Goal: Task Accomplishment & Management: Complete application form

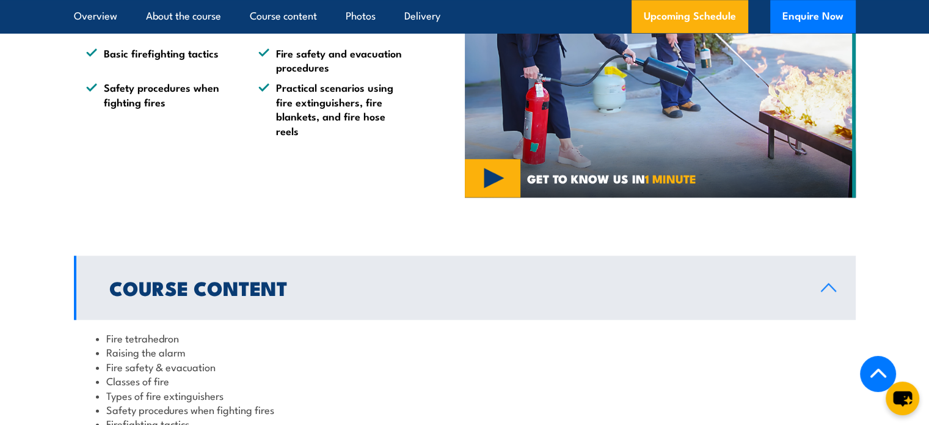
scroll to position [1100, 0]
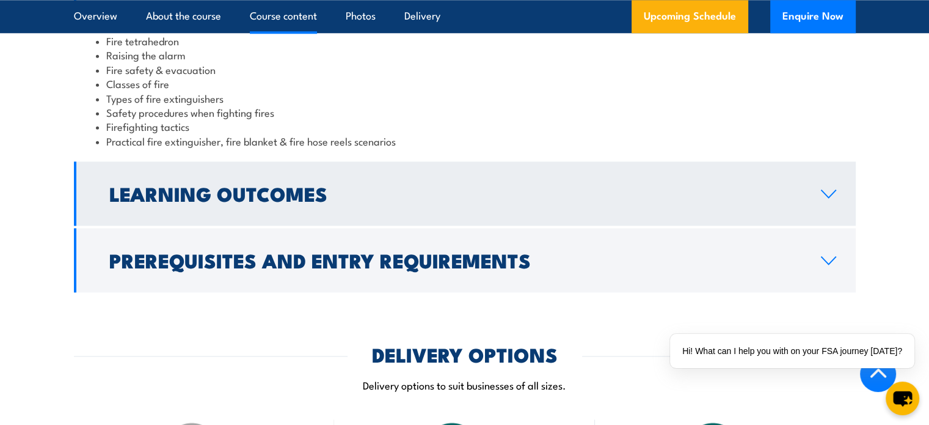
click at [523, 210] on link "Learning Outcomes" at bounding box center [465, 193] width 782 height 64
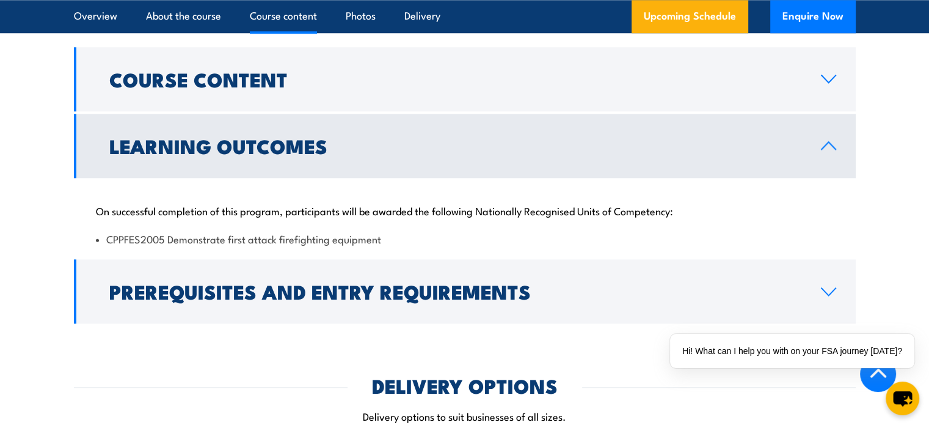
scroll to position [1283, 0]
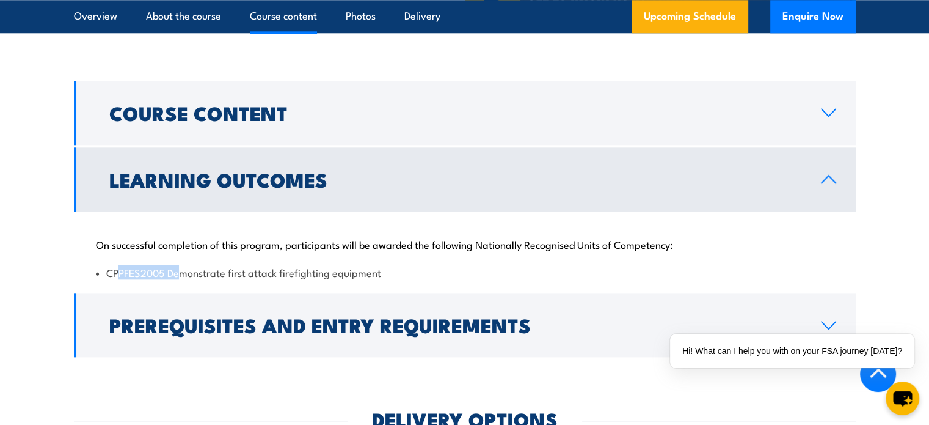
drag, startPoint x: 116, startPoint y: 272, endPoint x: 181, endPoint y: 265, distance: 65.2
click at [181, 265] on li "CPPFES2005 Demonstrate first attack firefighting equipment" at bounding box center [465, 272] width 738 height 14
click at [112, 266] on li "CPPFES2005 Demonstrate first attack firefighting equipment" at bounding box center [465, 272] width 738 height 14
drag, startPoint x: 106, startPoint y: 266, endPoint x: 440, endPoint y: 266, distance: 334.2
click at [440, 266] on li "CPPFES2005 Demonstrate first attack firefighting equipment" at bounding box center [465, 272] width 738 height 14
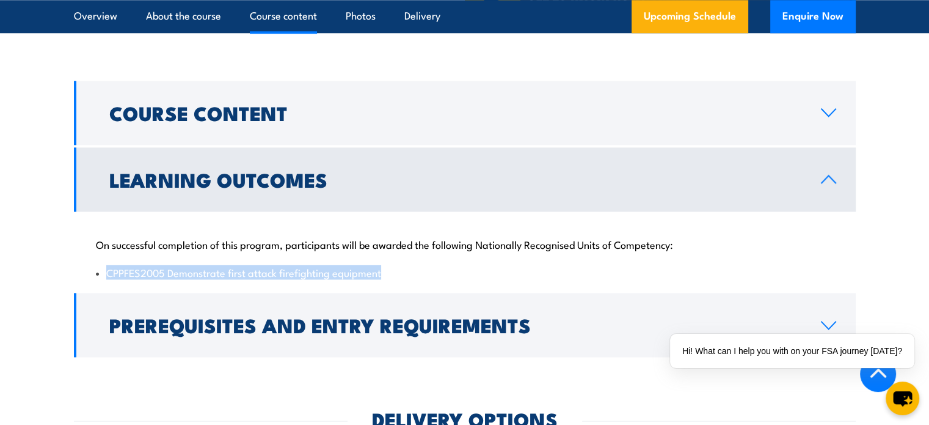
click at [479, 267] on li "CPPFES2005 Demonstrate first attack firefighting equipment" at bounding box center [465, 272] width 738 height 14
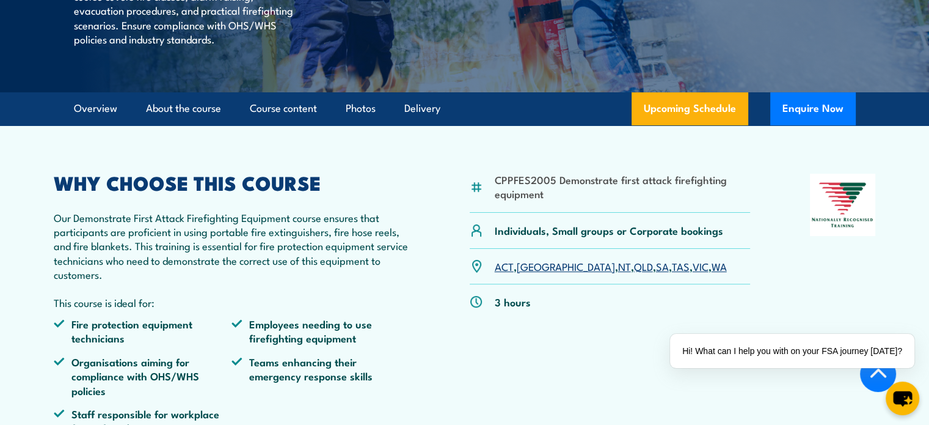
scroll to position [367, 0]
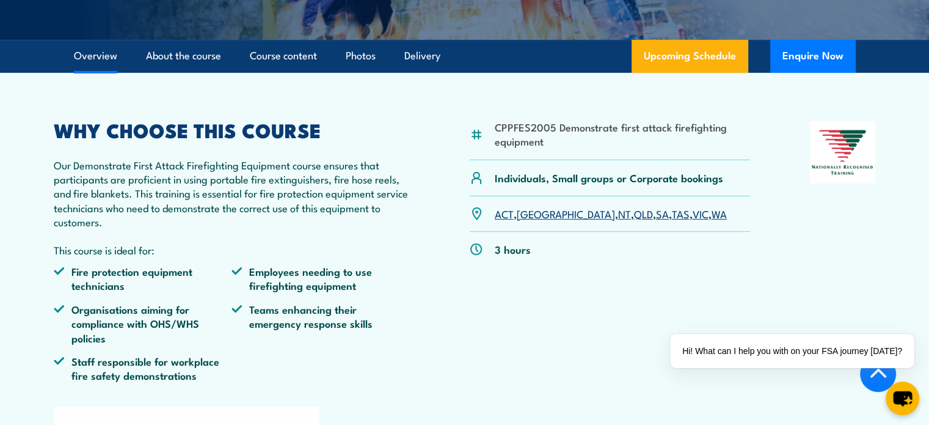
click at [635, 351] on div "CPPFES2005 Demonstrate first attack firefighting equipment Individuals, Small g…" at bounding box center [610, 256] width 281 height 271
click at [921, 332] on div "✕" at bounding box center [916, 330] width 13 height 13
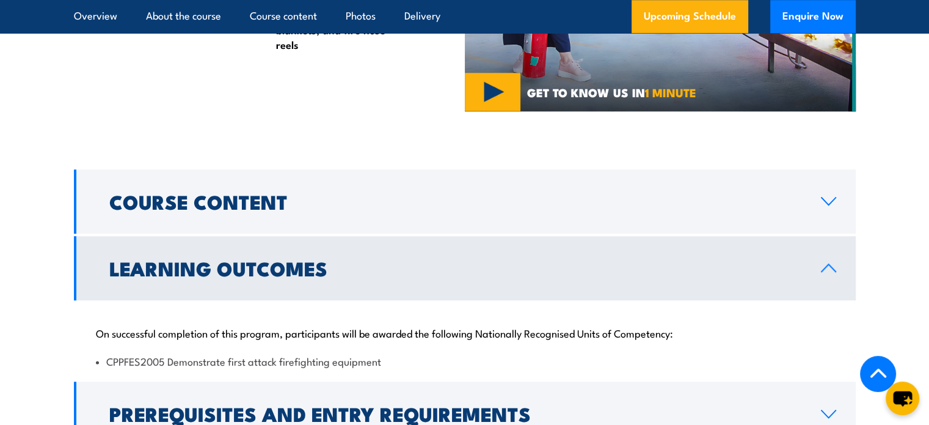
scroll to position [1222, 0]
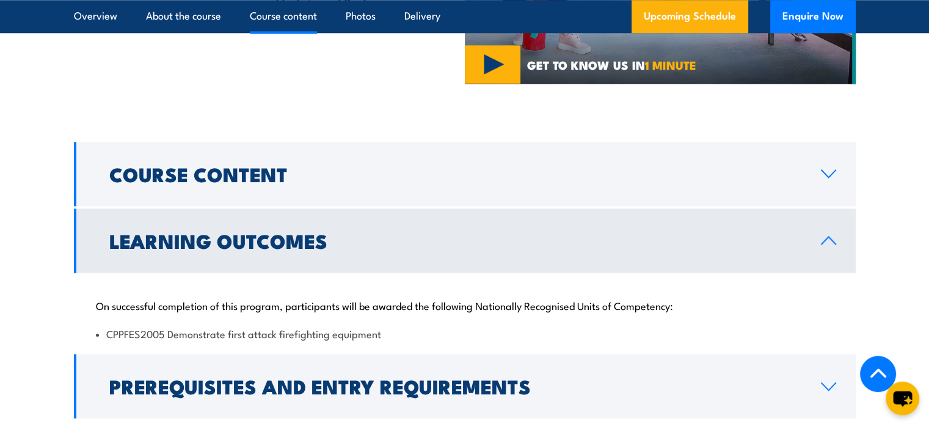
drag, startPoint x: 395, startPoint y: 332, endPoint x: 401, endPoint y: 328, distance: 7.5
click at [395, 332] on li "CPPFES2005 Demonstrate first attack firefighting equipment" at bounding box center [465, 333] width 738 height 14
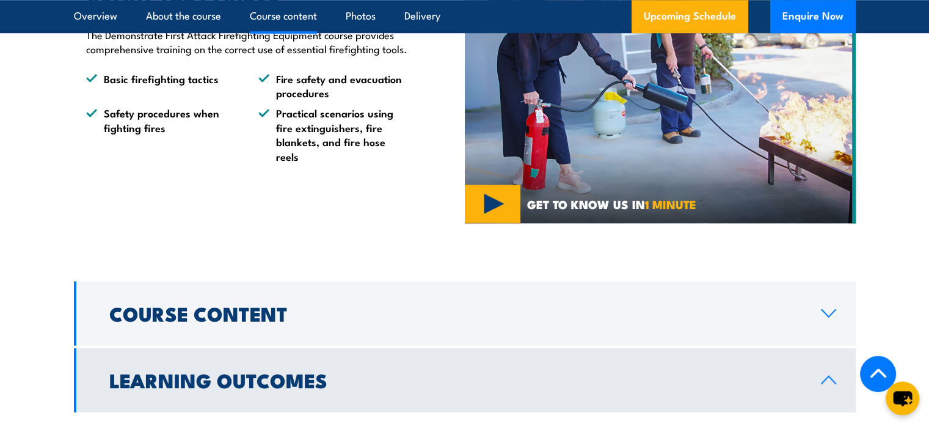
scroll to position [1283, 0]
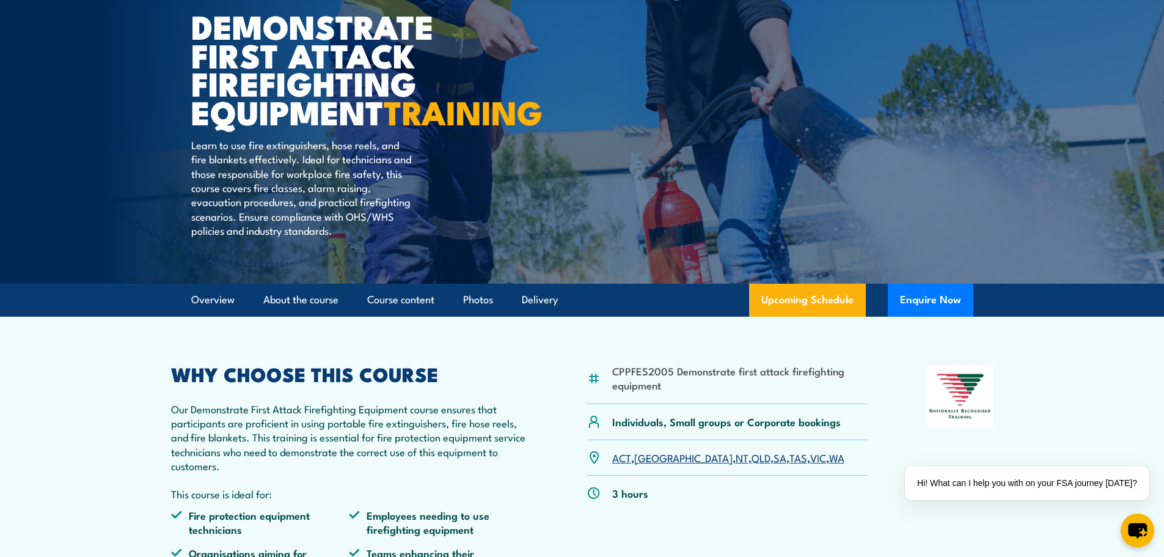
scroll to position [122, 0]
drag, startPoint x: 673, startPoint y: 416, endPoint x: 609, endPoint y: 400, distance: 66.8
click at [609, 400] on div "CPPFES2005 Demonstrate first attack firefighting equipment" at bounding box center [727, 385] width 281 height 40
copy li "CPPFES2005 Demonstrate first attack firefighting equipment"
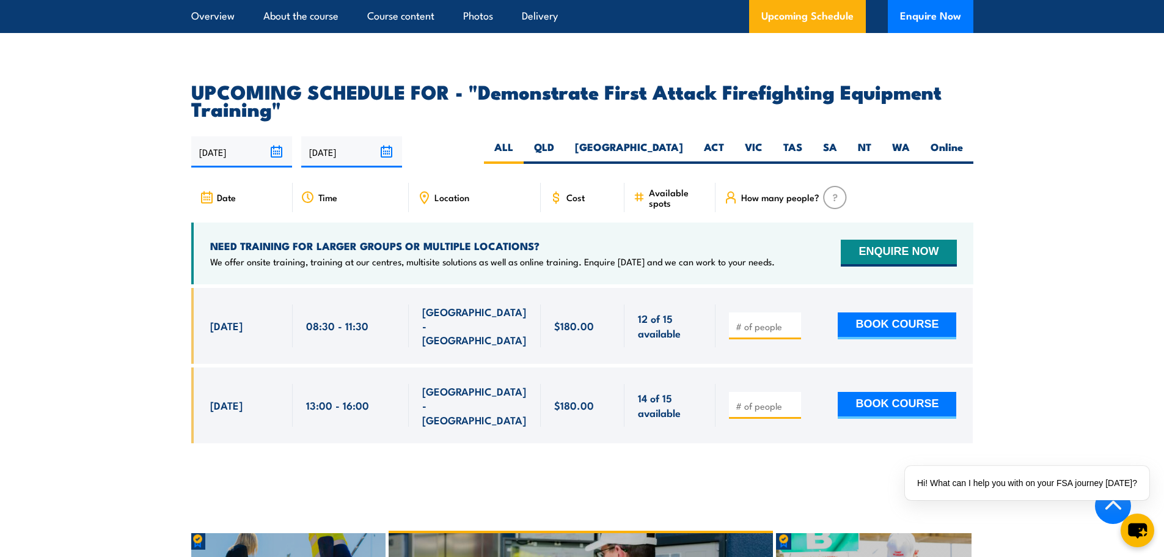
scroll to position [2139, 0]
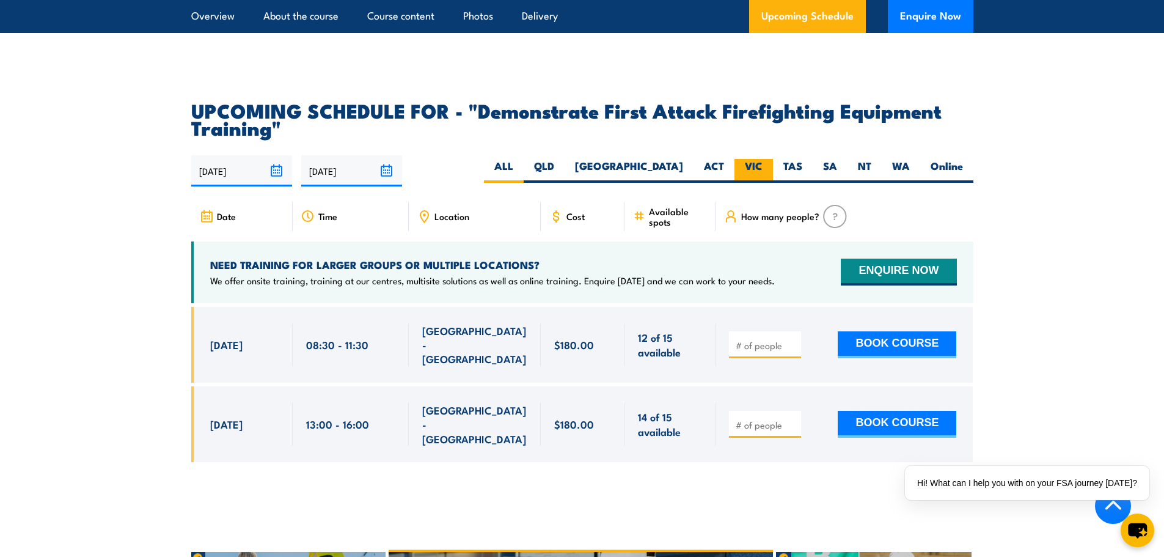
click at [773, 159] on label "TAS" at bounding box center [793, 171] width 40 height 24
click at [802, 159] on input "TAS" at bounding box center [806, 163] width 8 height 8
radio input "true"
click at [750, 159] on label "VIC" at bounding box center [753, 171] width 38 height 24
click at [763, 159] on input "VIC" at bounding box center [767, 163] width 8 height 8
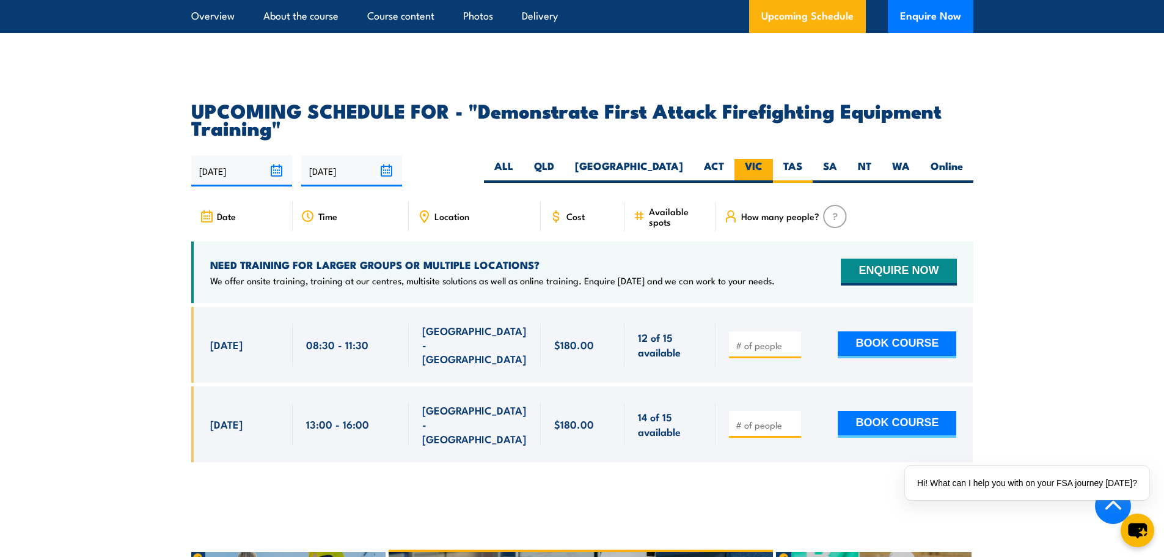
radio input "true"
click at [748, 159] on label "VIC" at bounding box center [753, 171] width 38 height 24
click at [763, 159] on input "VIC" at bounding box center [767, 163] width 8 height 8
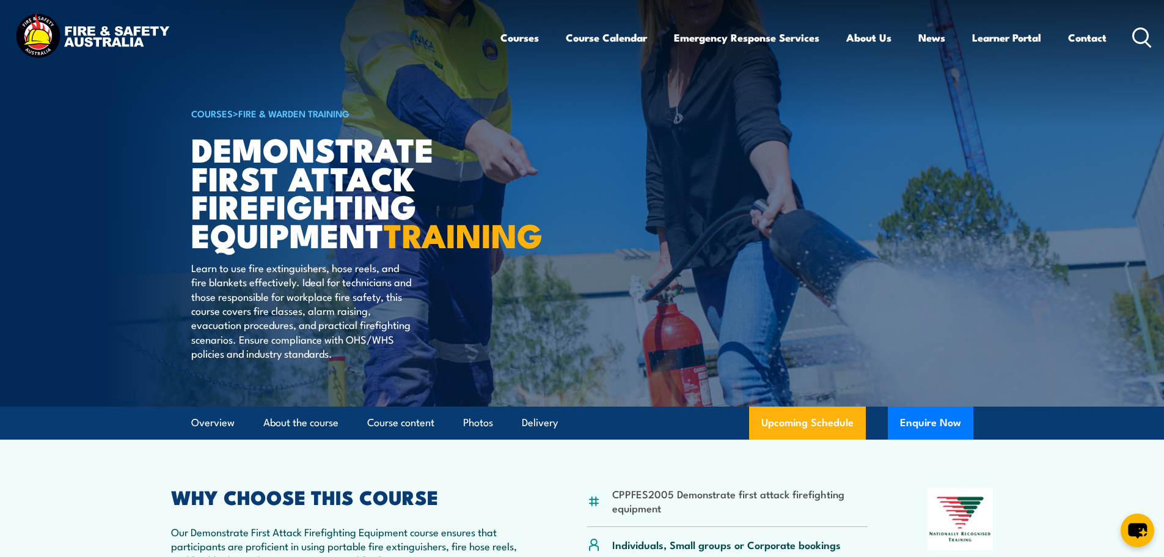
click at [103, 13] on img at bounding box center [92, 37] width 160 height 53
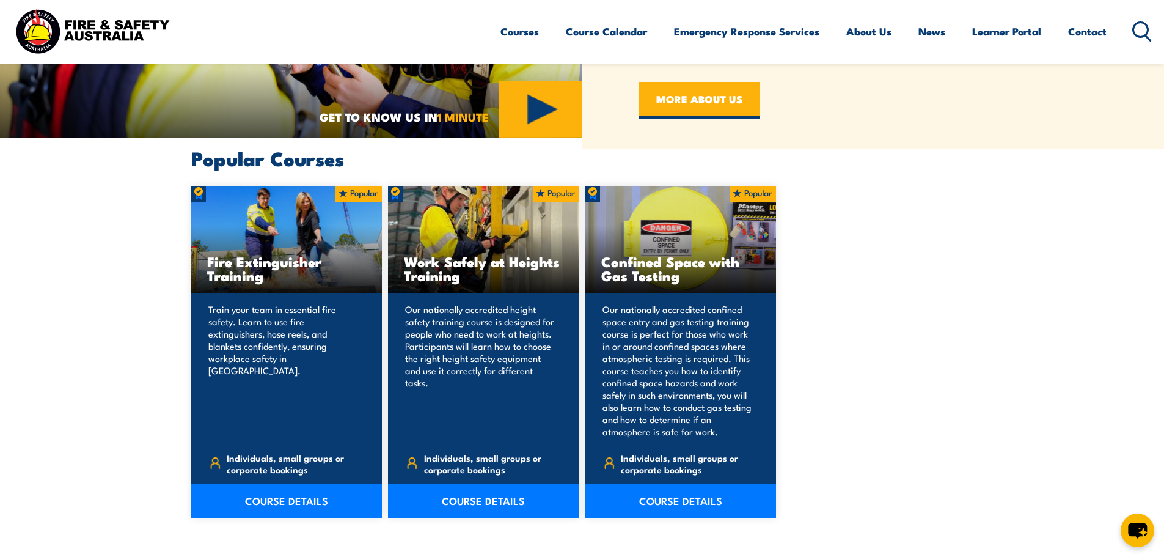
scroll to position [855, 0]
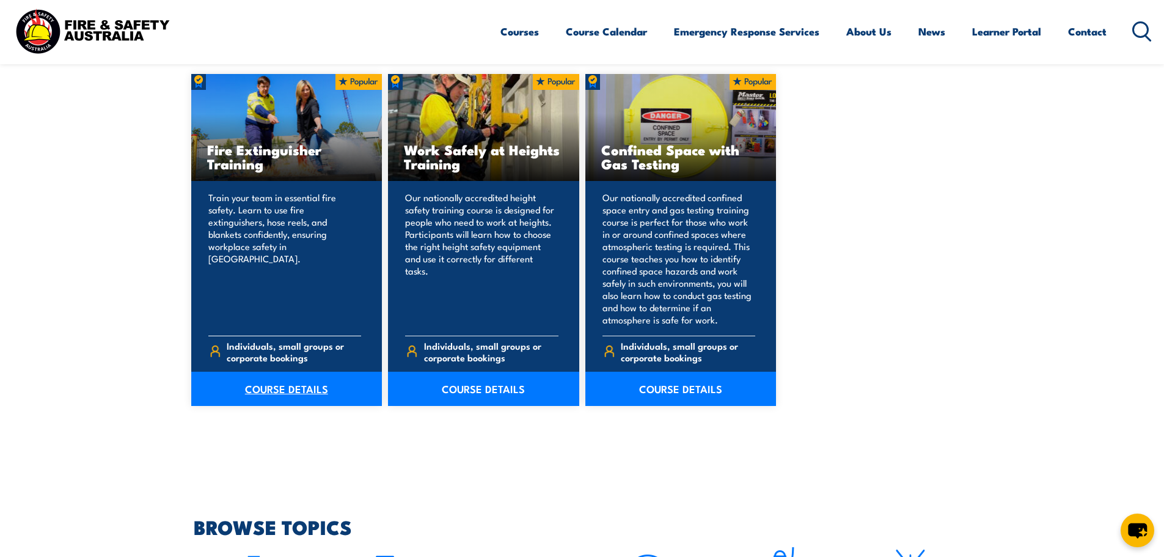
click at [271, 384] on link "COURSE DETAILS" at bounding box center [286, 389] width 191 height 34
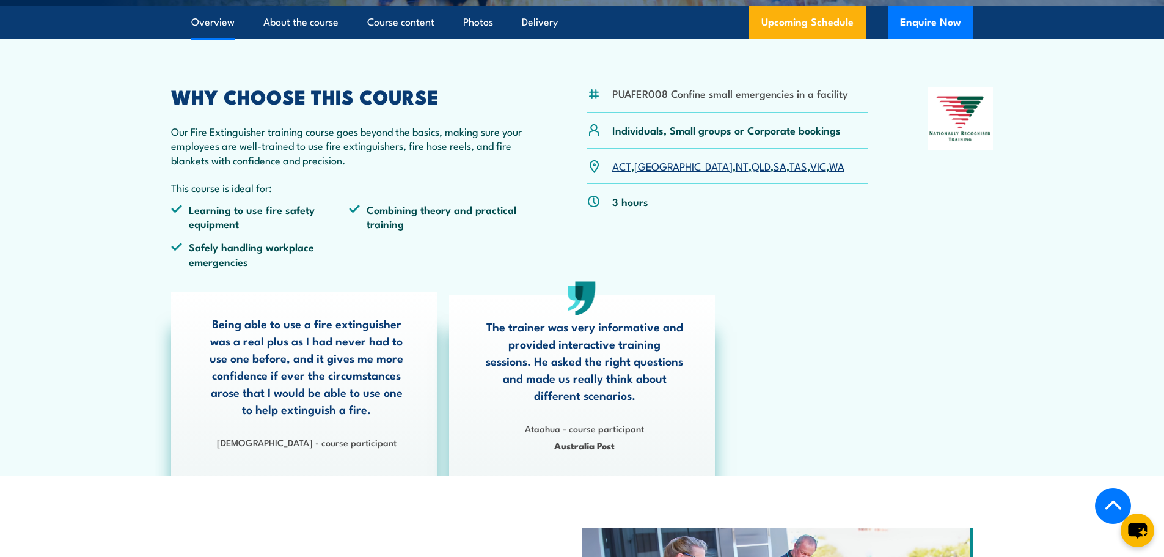
scroll to position [367, 0]
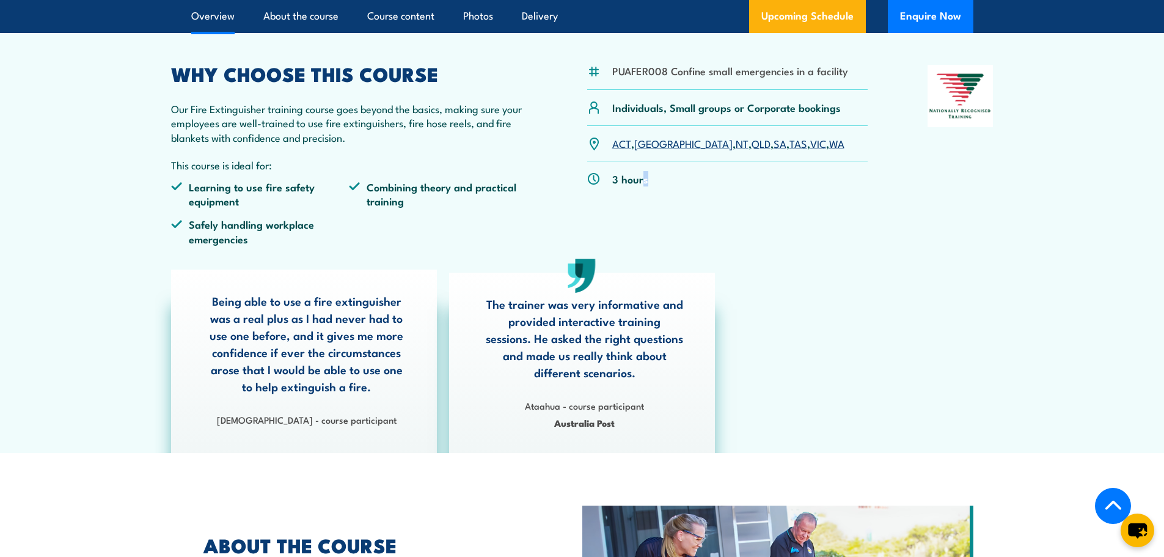
click at [643, 183] on div "3 hours" at bounding box center [727, 178] width 281 height 35
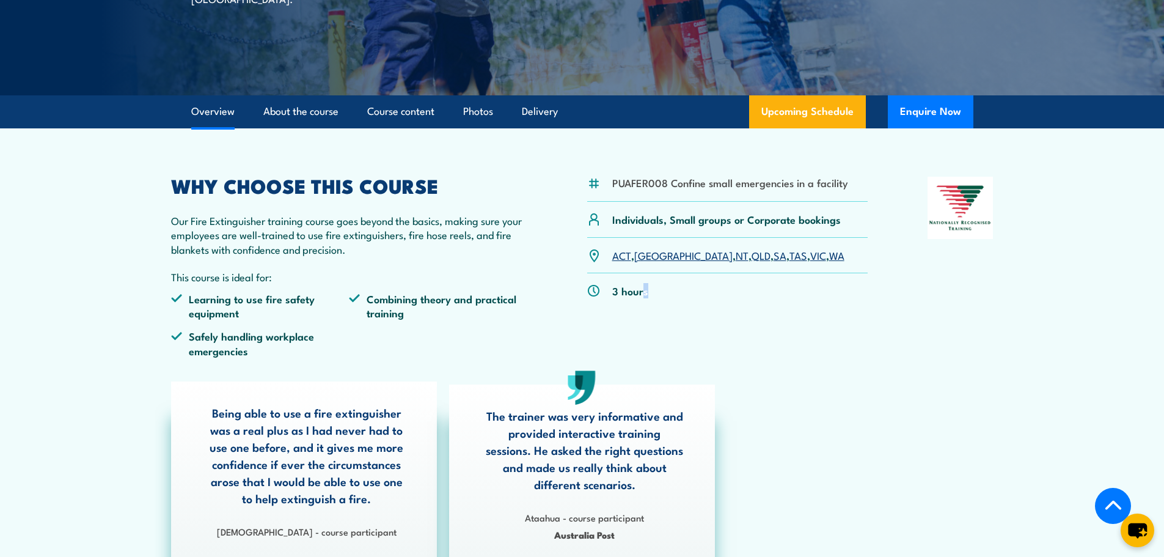
scroll to position [244, 0]
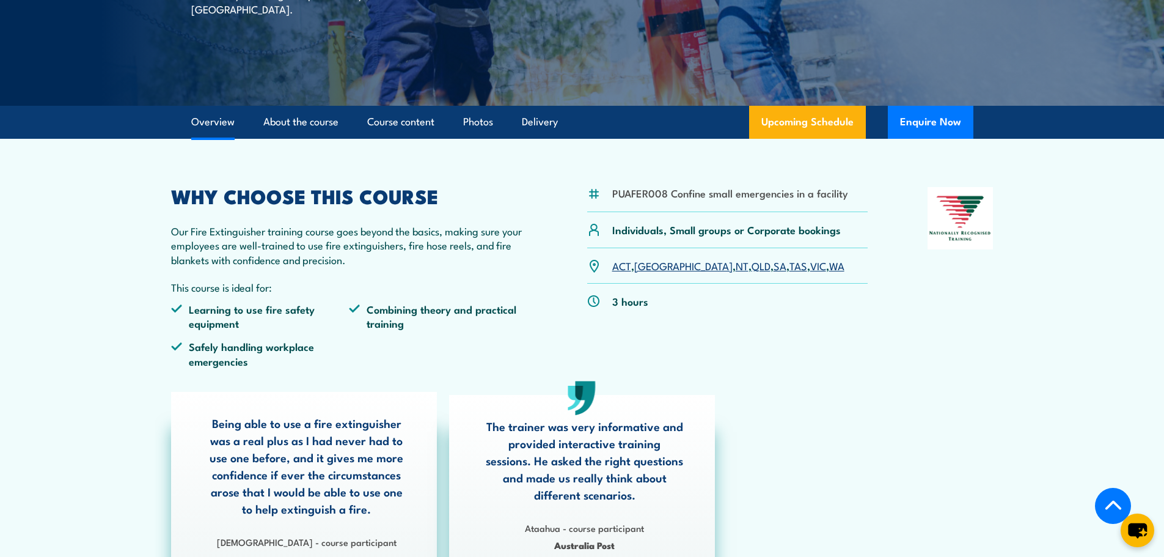
click at [813, 259] on div "ACT , NSW , NT , QLD , SA , TAS , VIC , WA" at bounding box center [727, 265] width 281 height 35
click at [921, 121] on button "Enquire Now" at bounding box center [931, 122] width 86 height 33
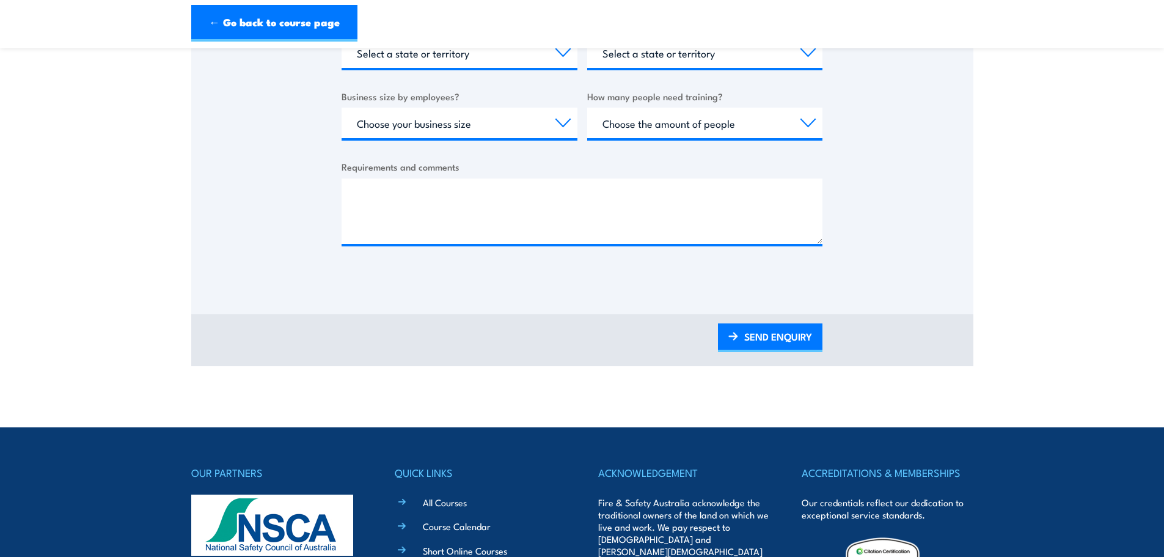
scroll to position [774, 0]
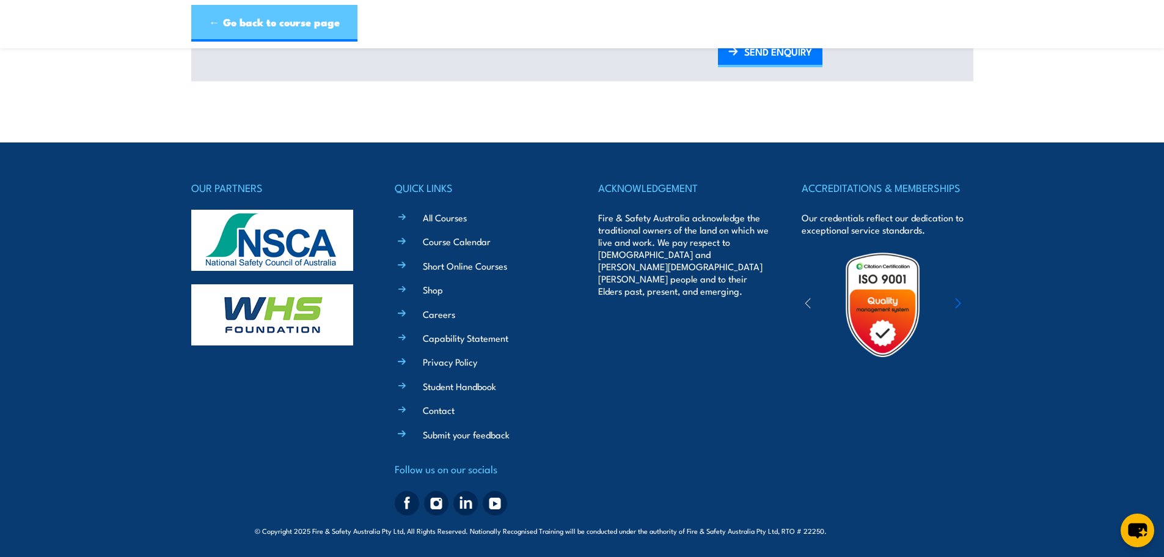
click at [306, 25] on link "← Go back to course page" at bounding box center [274, 23] width 166 height 37
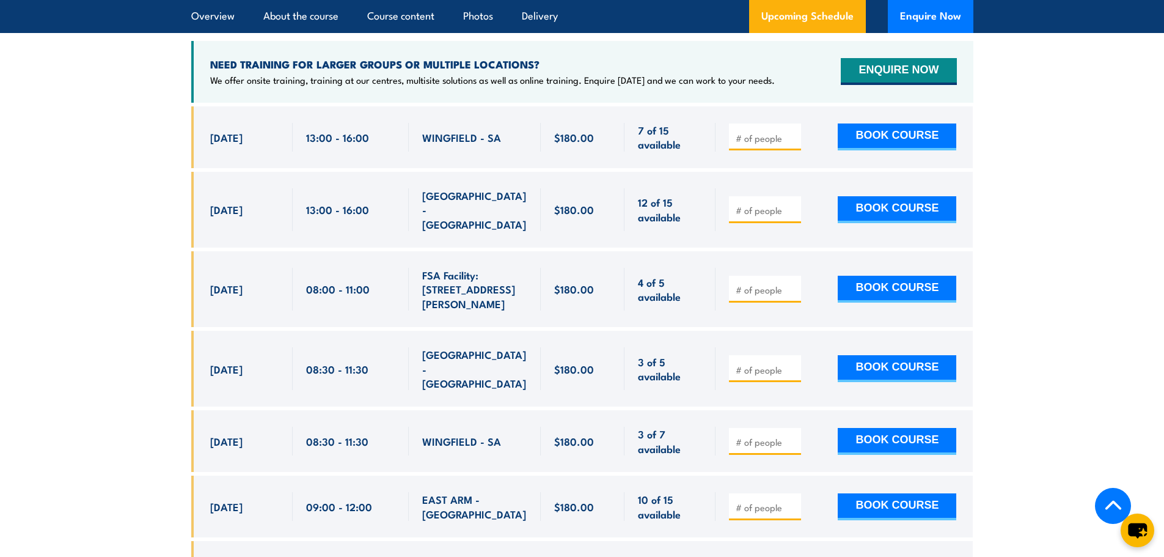
scroll to position [2173, 0]
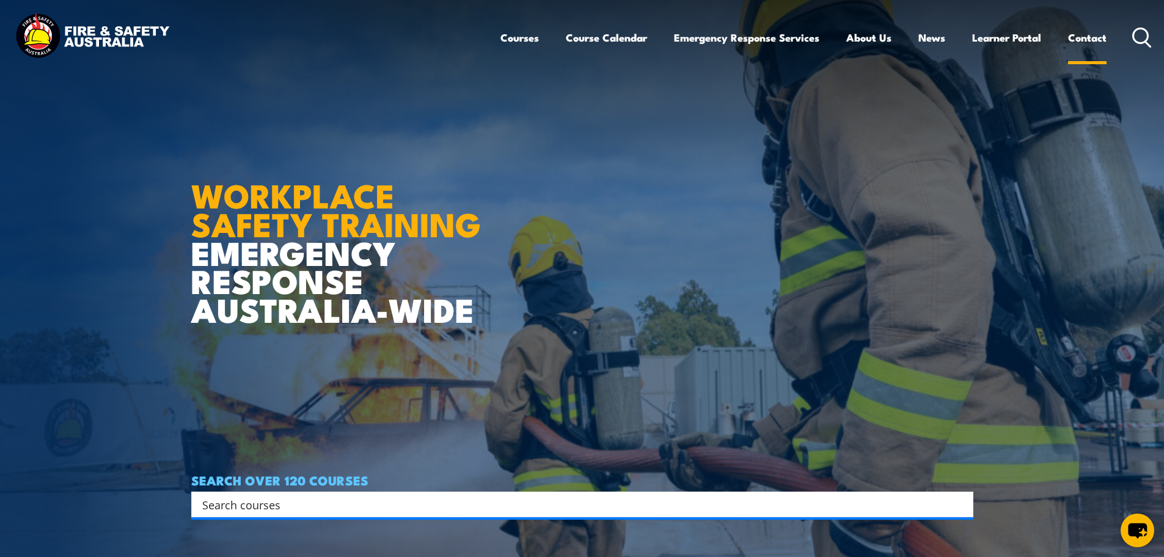
click at [1068, 29] on link "Contact" at bounding box center [1087, 37] width 38 height 32
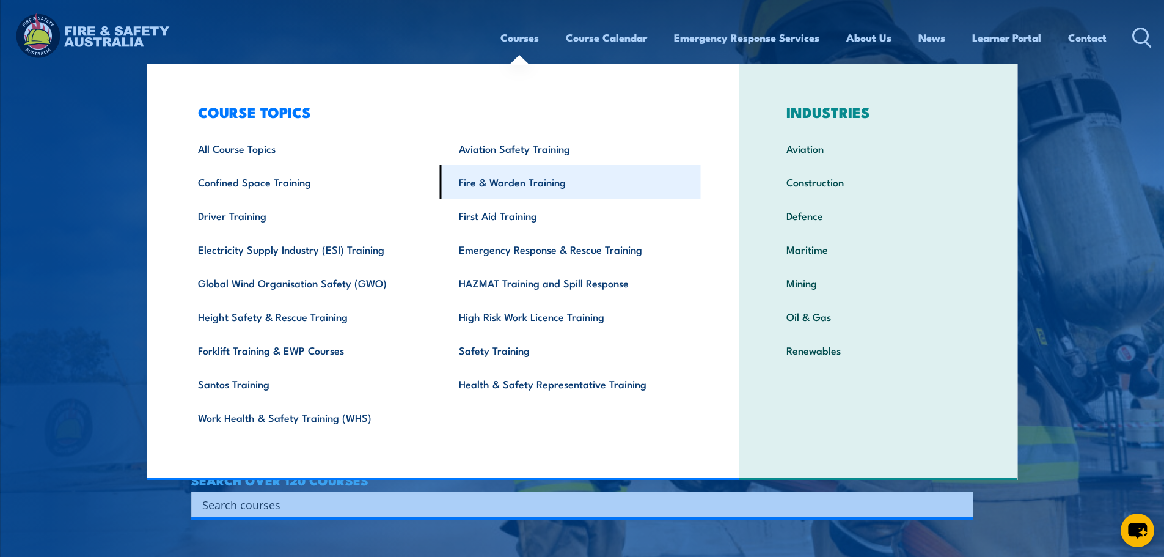
click at [522, 175] on link "Fire & Warden Training" at bounding box center [570, 182] width 261 height 34
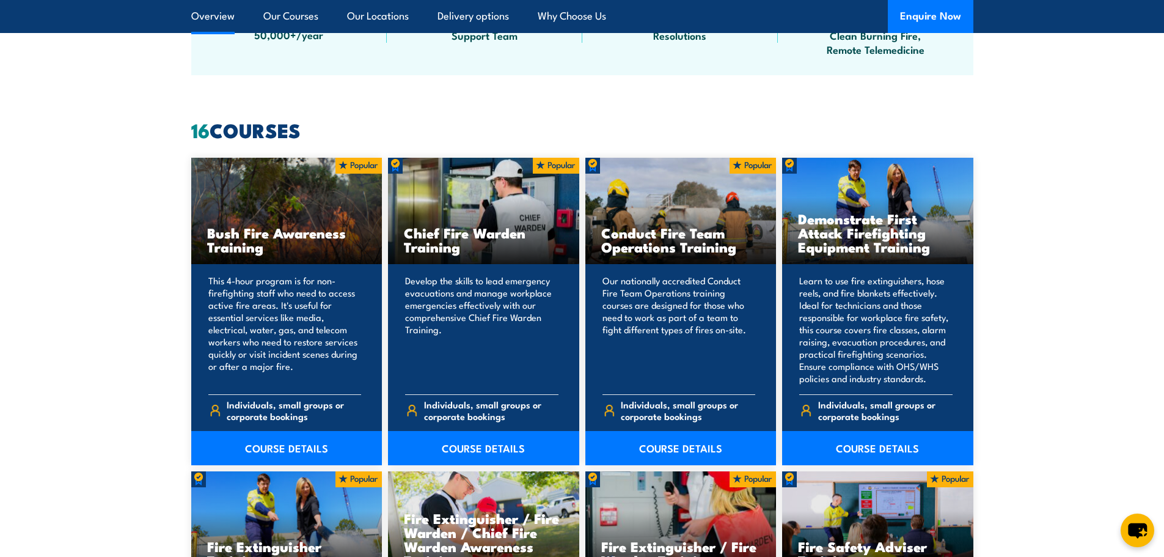
scroll to position [1222, 0]
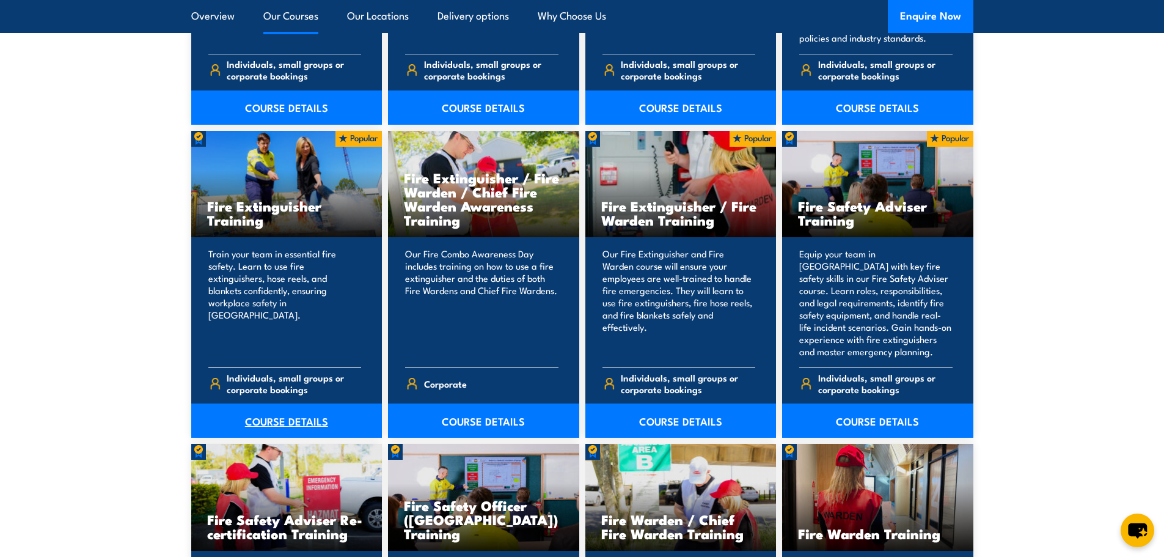
click at [307, 422] on link "COURSE DETAILS" at bounding box center [286, 420] width 191 height 34
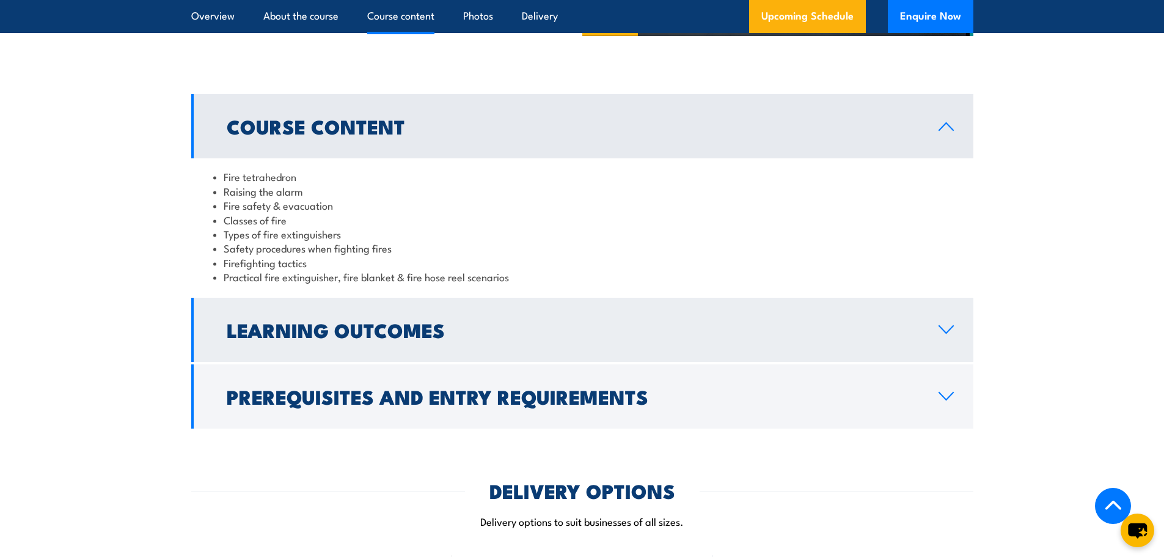
scroll to position [1100, 0]
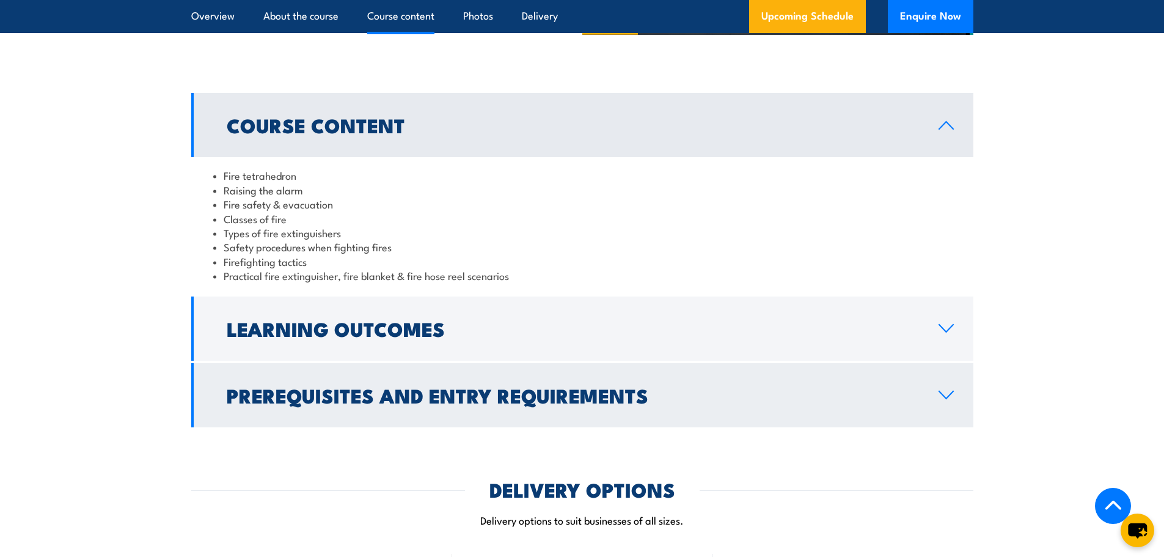
click at [526, 386] on h2 "Prerequisites and Entry Requirements" at bounding box center [573, 394] width 692 height 17
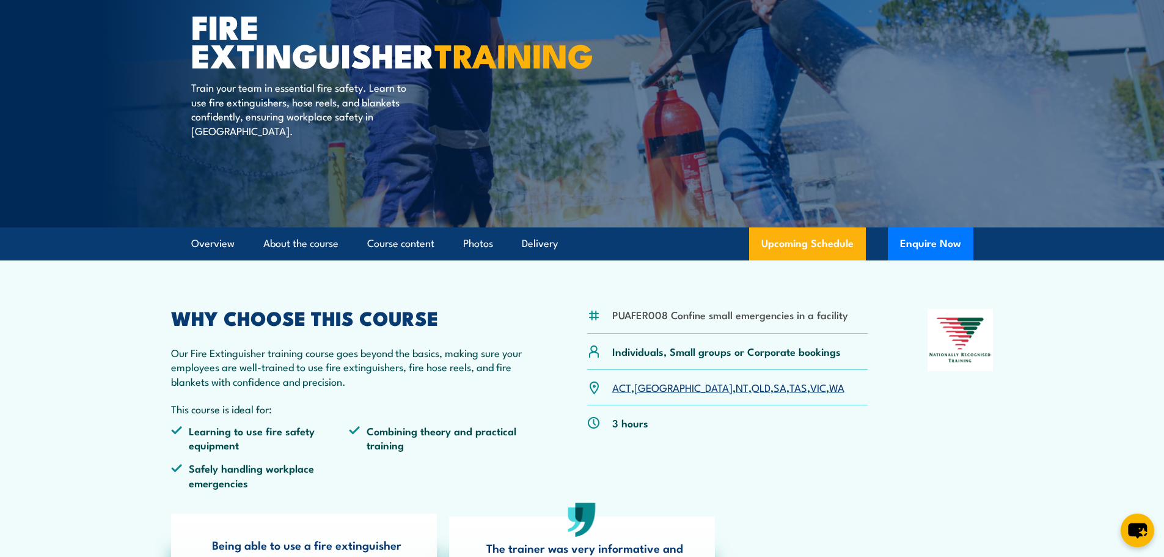
scroll to position [183, 0]
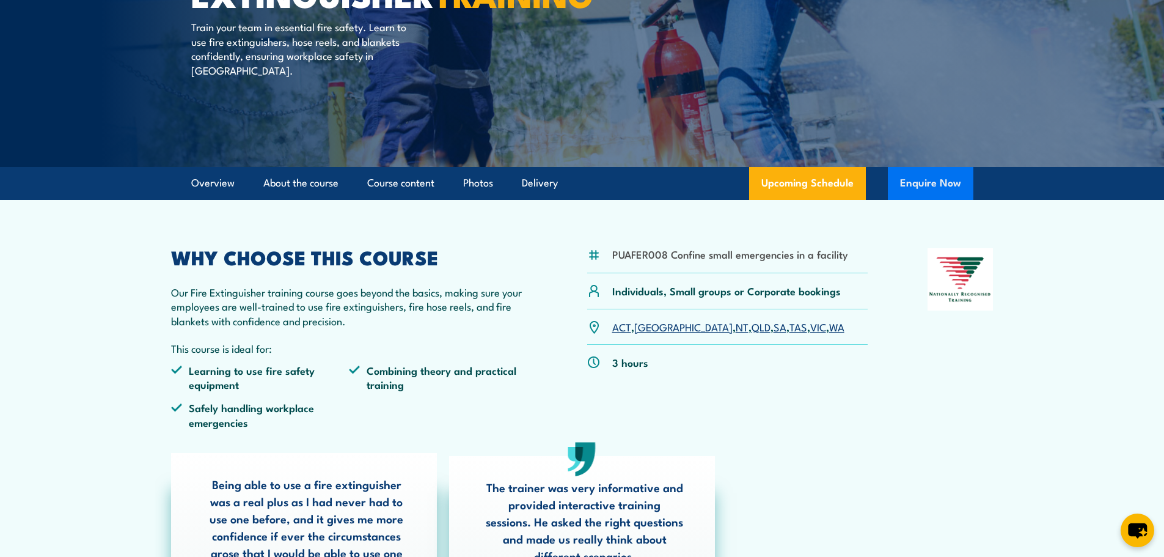
click at [945, 179] on button "Enquire Now" at bounding box center [931, 183] width 86 height 33
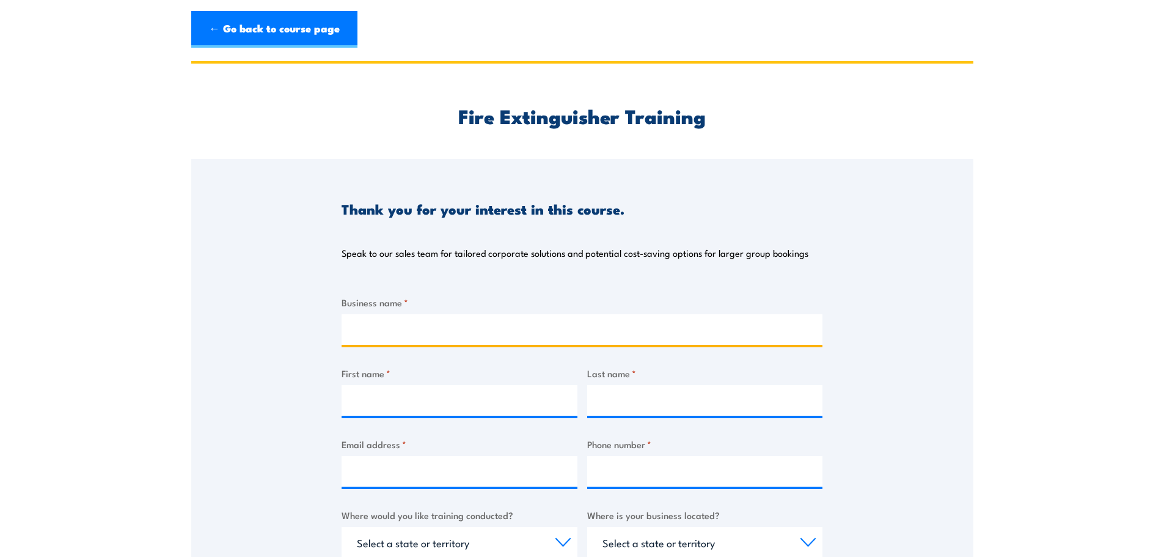
click at [492, 326] on input "Business name *" at bounding box center [582, 329] width 481 height 31
type input "[PERSON_NAME] Formwork"
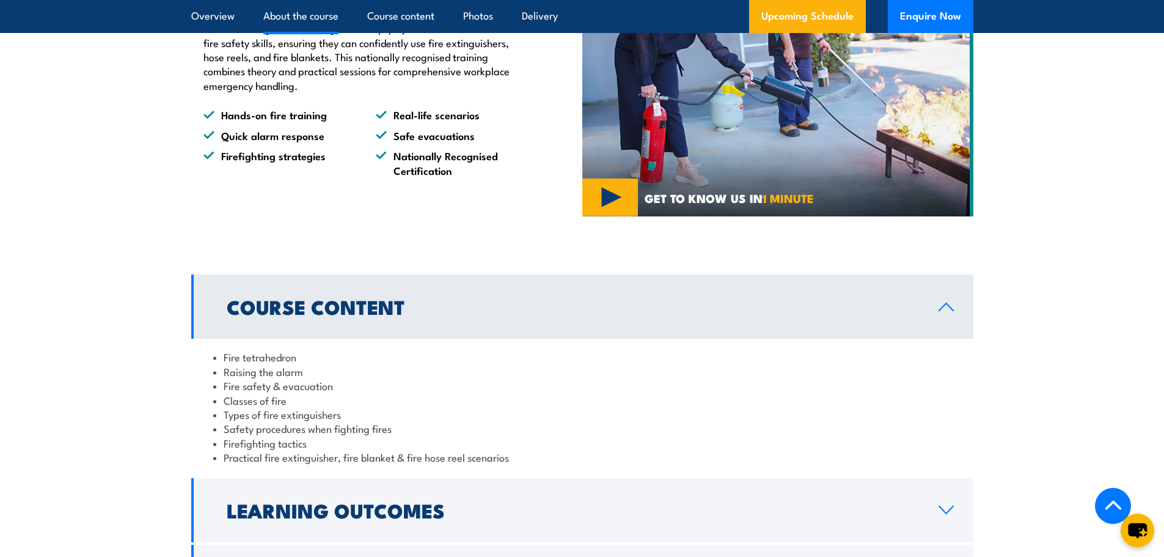
scroll to position [978, 0]
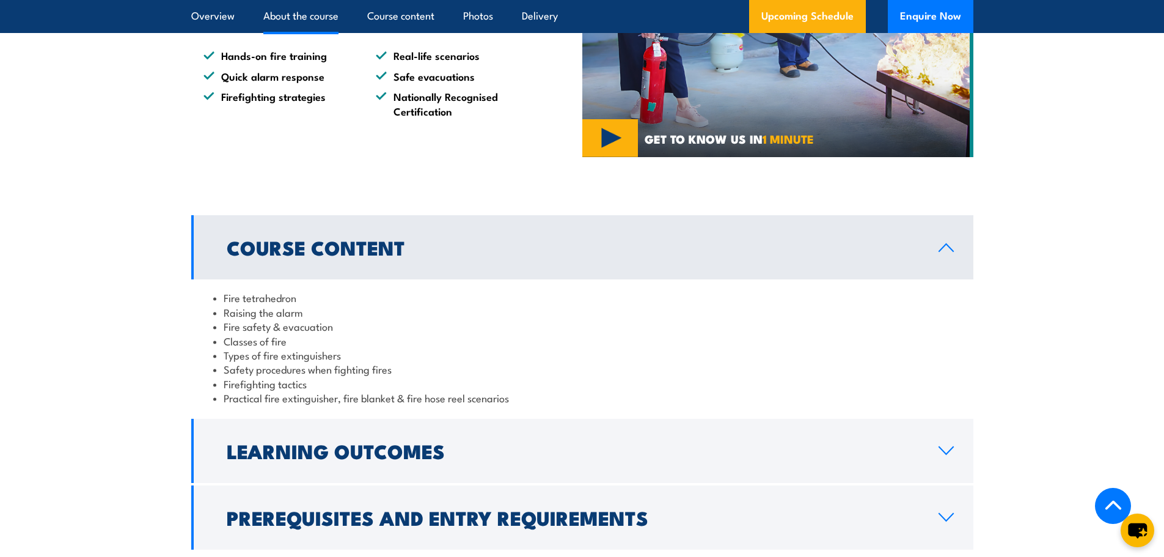
click at [904, 247] on h2 "Course Content" at bounding box center [573, 246] width 692 height 17
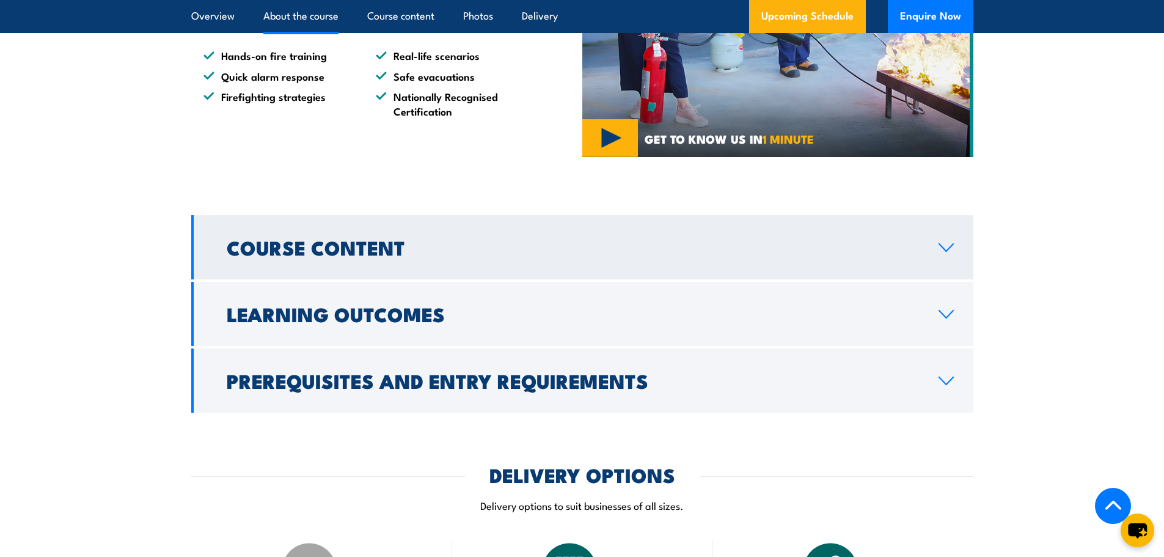
click at [904, 247] on h2 "Course Content" at bounding box center [573, 246] width 692 height 17
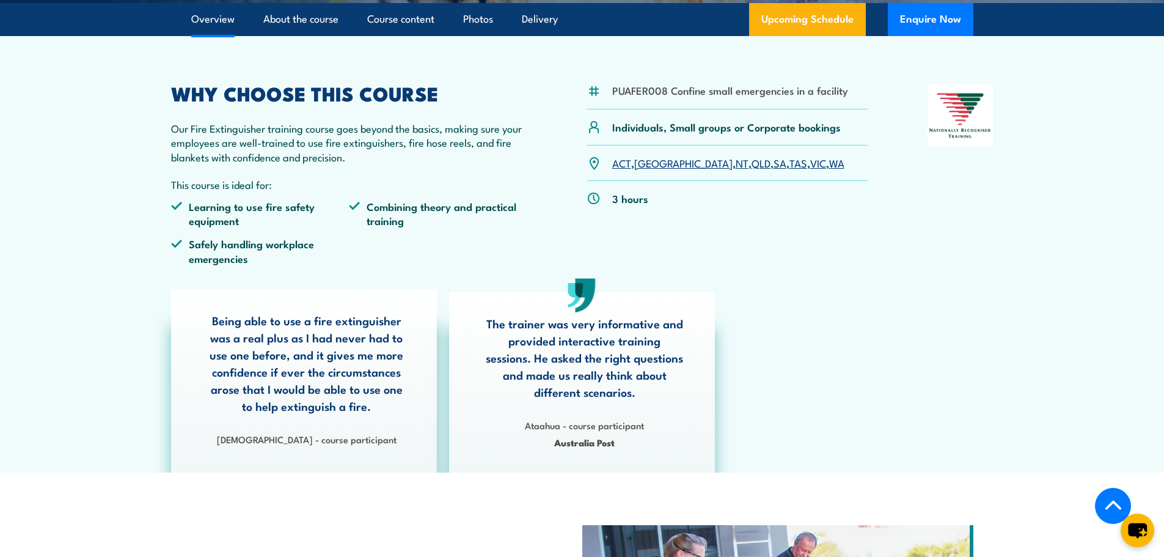
scroll to position [244, 0]
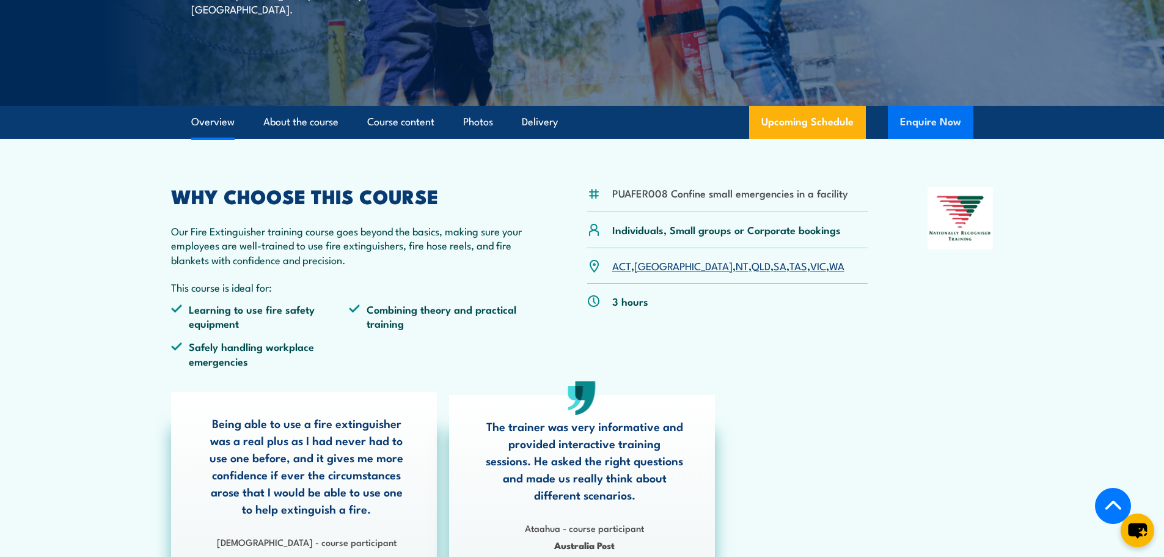
click at [903, 111] on button "Enquire Now" at bounding box center [931, 122] width 86 height 33
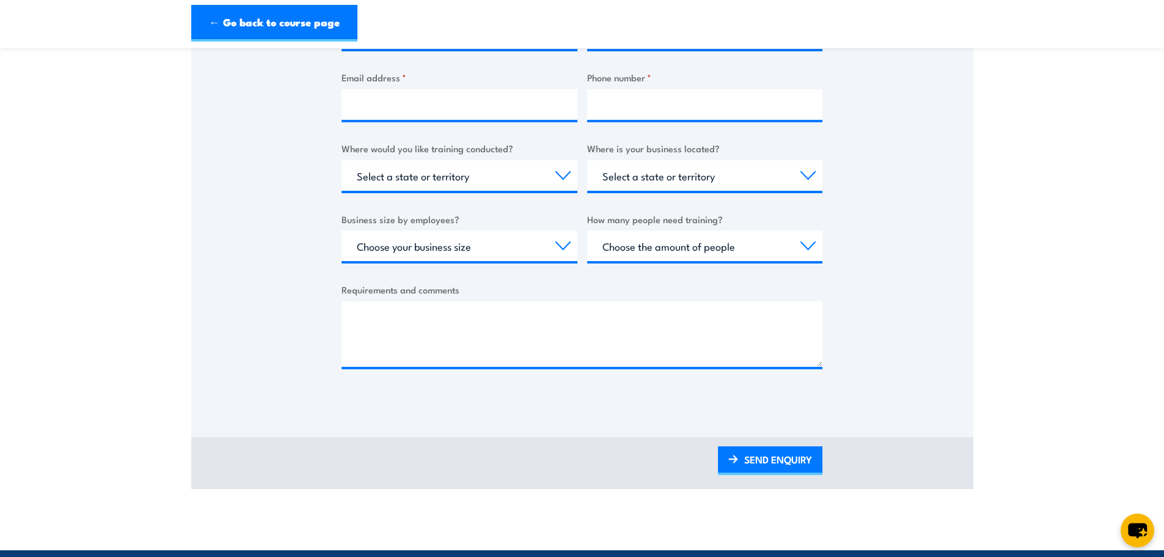
scroll to position [244, 0]
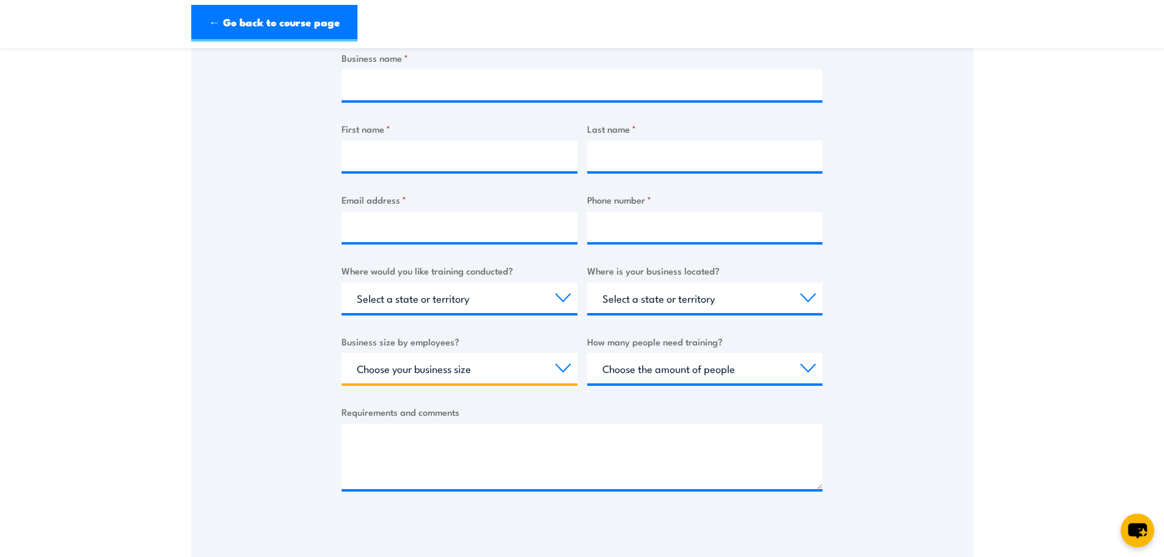
click at [461, 370] on select "Choose your business size 1 to 19 20 to 199 200+" at bounding box center [460, 368] width 236 height 31
select select "1 to 19"
click at [342, 353] on select "Choose your business size 1 to 19 20 to 199 200+" at bounding box center [460, 368] width 236 height 31
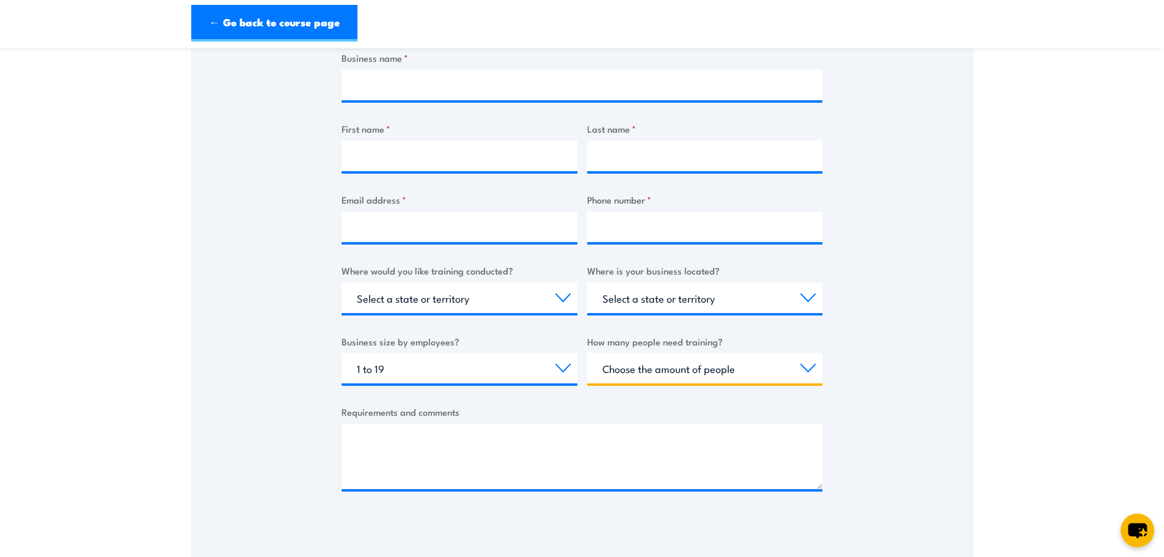
click at [733, 365] on select "Choose the amount of people 1 to 4 5 to 19 20+" at bounding box center [705, 368] width 236 height 31
select select "5 to 19"
click at [587, 353] on select "Choose the amount of people 1 to 4 5 to 19 20+" at bounding box center [705, 368] width 236 height 31
click at [627, 313] on div "Select a state or territory [GEOGRAPHIC_DATA] [GEOGRAPHIC_DATA] [GEOGRAPHIC_DAT…" at bounding box center [705, 297] width 236 height 31
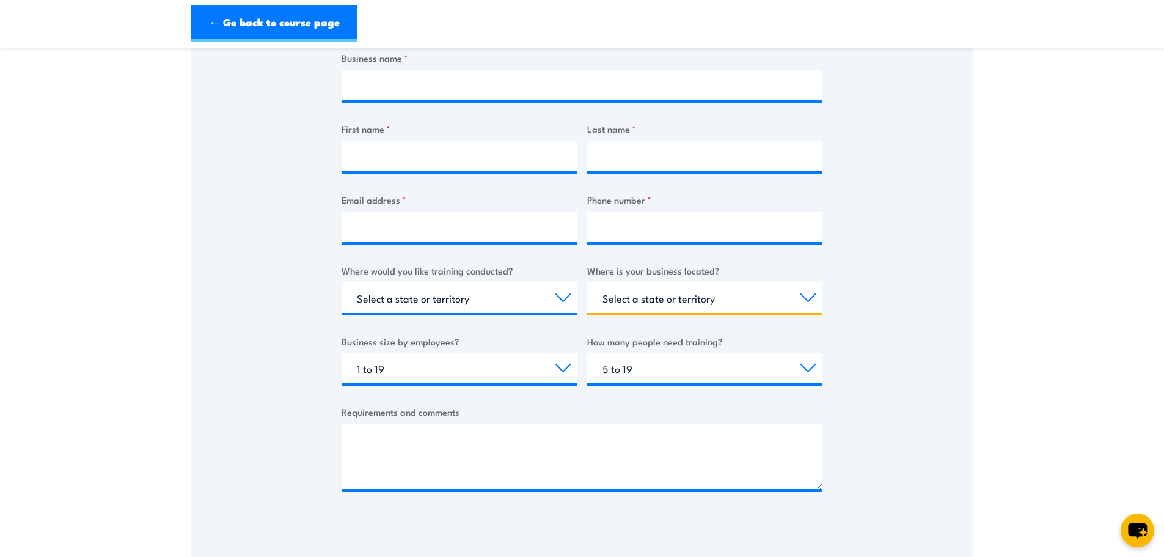
click at [639, 310] on select "Select a state or territory [GEOGRAPHIC_DATA] [GEOGRAPHIC_DATA] [GEOGRAPHIC_DAT…" at bounding box center [705, 297] width 236 height 31
select select "VIC"
click at [587, 282] on select "Select a state or territory [GEOGRAPHIC_DATA] [GEOGRAPHIC_DATA] [GEOGRAPHIC_DAT…" at bounding box center [705, 297] width 236 height 31
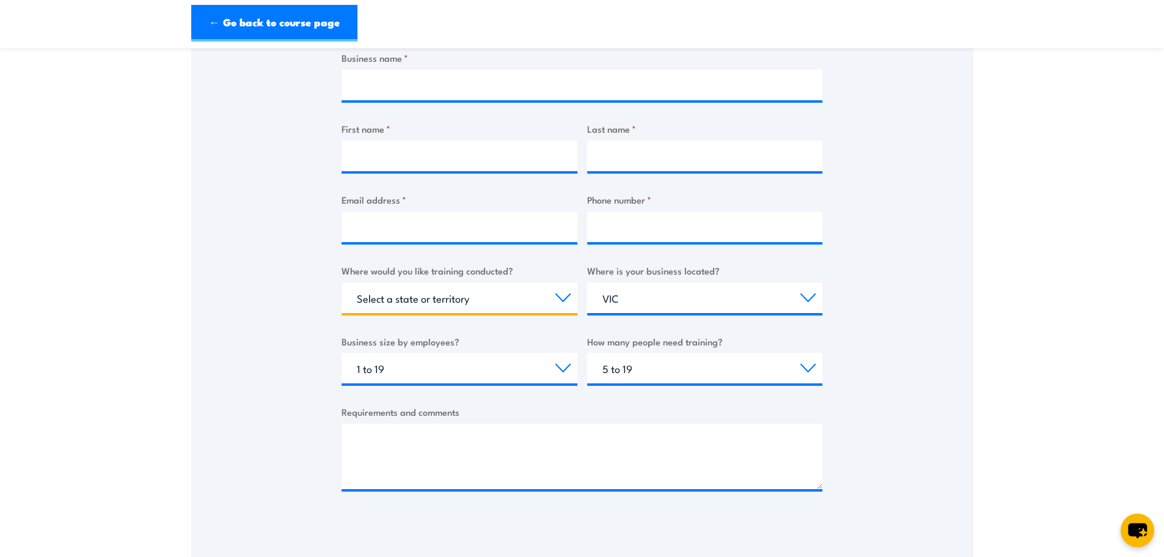
click at [457, 288] on select "Select a state or territory Nationally - multiple locations [GEOGRAPHIC_DATA] […" at bounding box center [460, 297] width 236 height 31
select select "VIC"
click at [342, 282] on select "Select a state or territory Nationally - multiple locations [GEOGRAPHIC_DATA] […" at bounding box center [460, 297] width 236 height 31
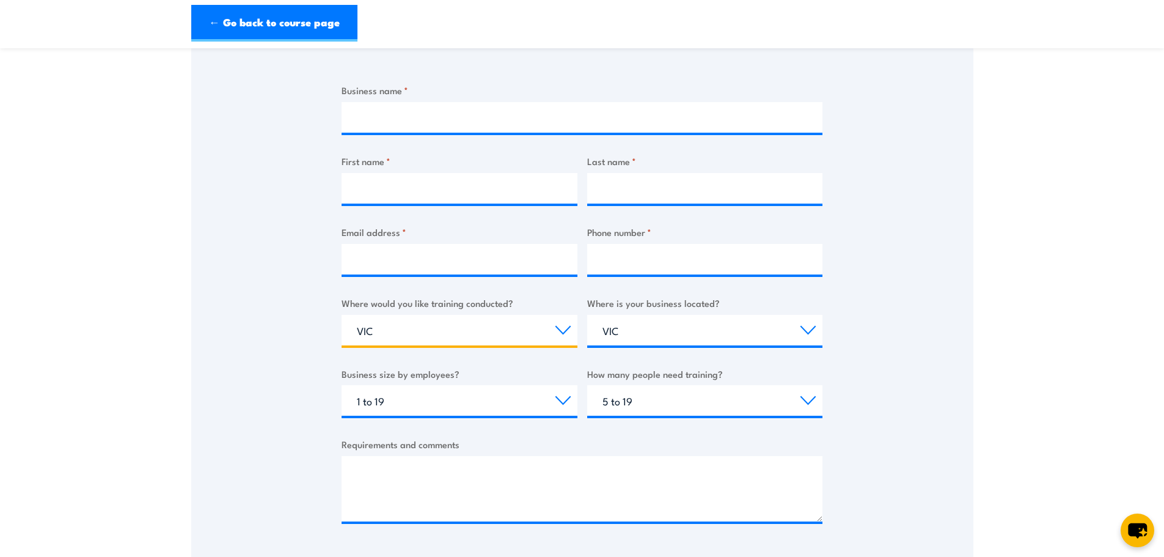
scroll to position [183, 0]
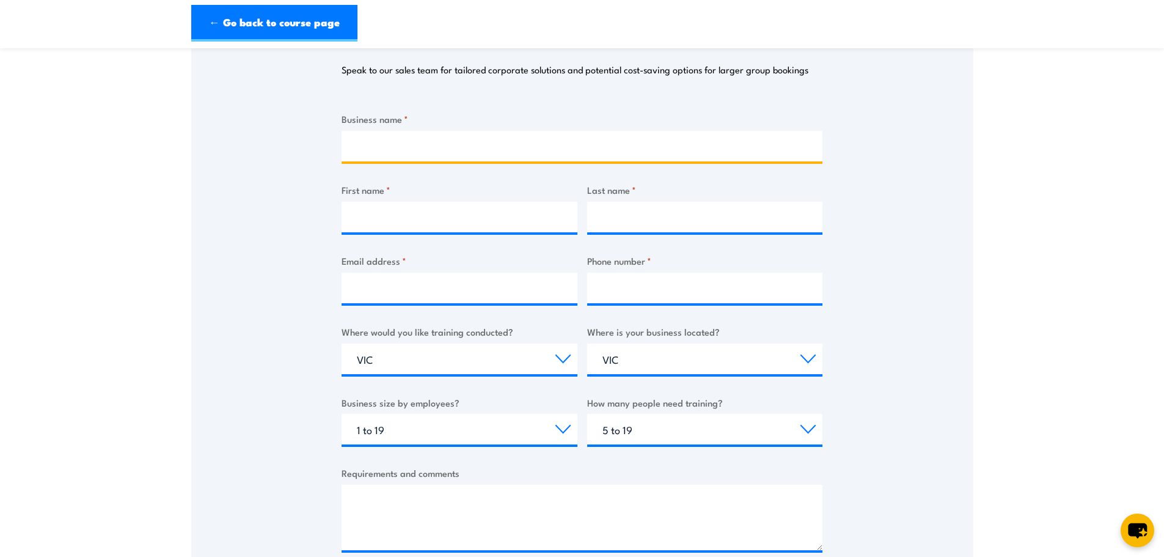
click at [426, 155] on input "Business name *" at bounding box center [582, 146] width 481 height 31
type input "[PERSON_NAME] Formwork Victoria"
click at [417, 196] on label "First name *" at bounding box center [460, 190] width 236 height 14
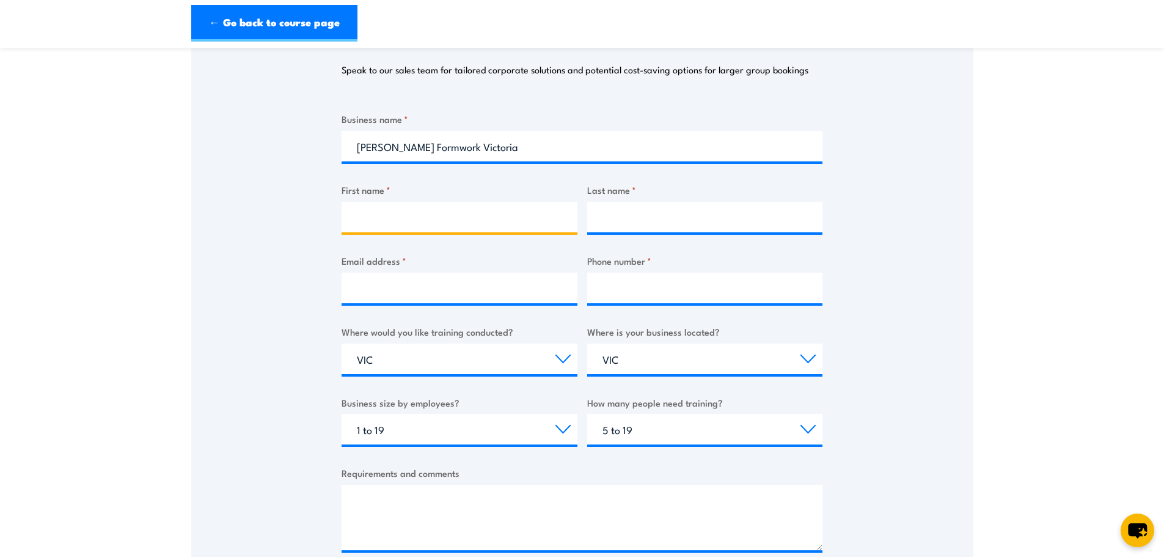
click at [417, 202] on input "First name *" at bounding box center [460, 217] width 236 height 31
click at [412, 204] on input "First name *" at bounding box center [460, 217] width 236 height 31
type input "[PERSON_NAME]"
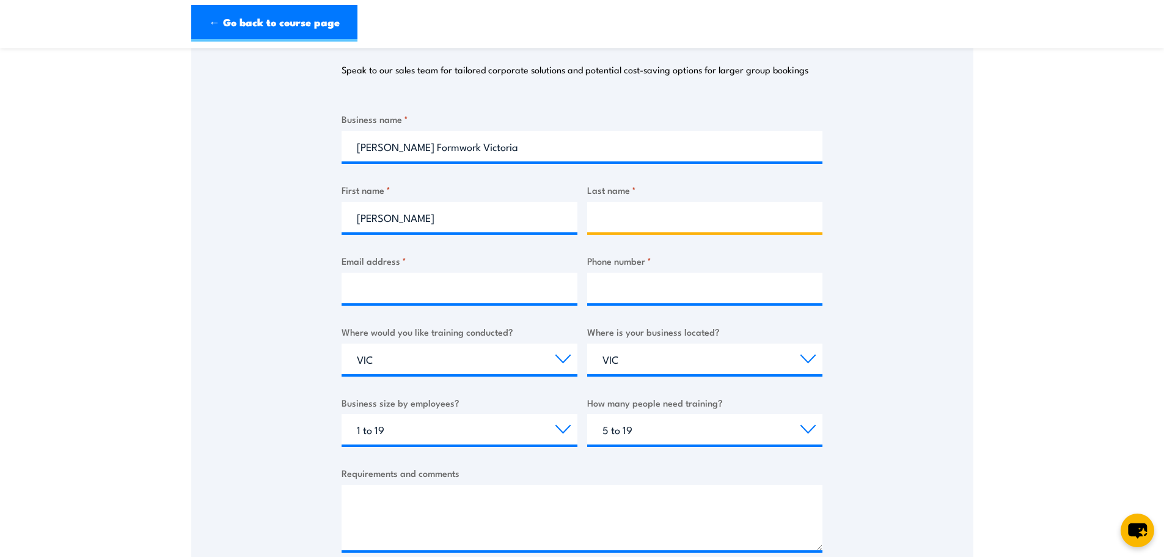
type input "P"
type input "[PERSON_NAME]"
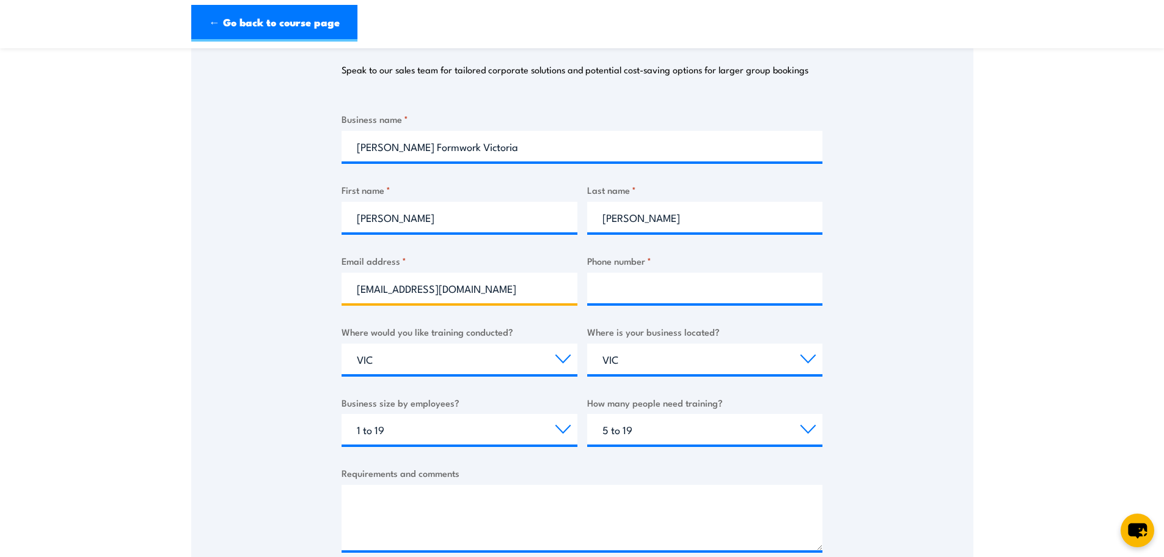
type input "[EMAIL_ADDRESS][DOMAIN_NAME]"
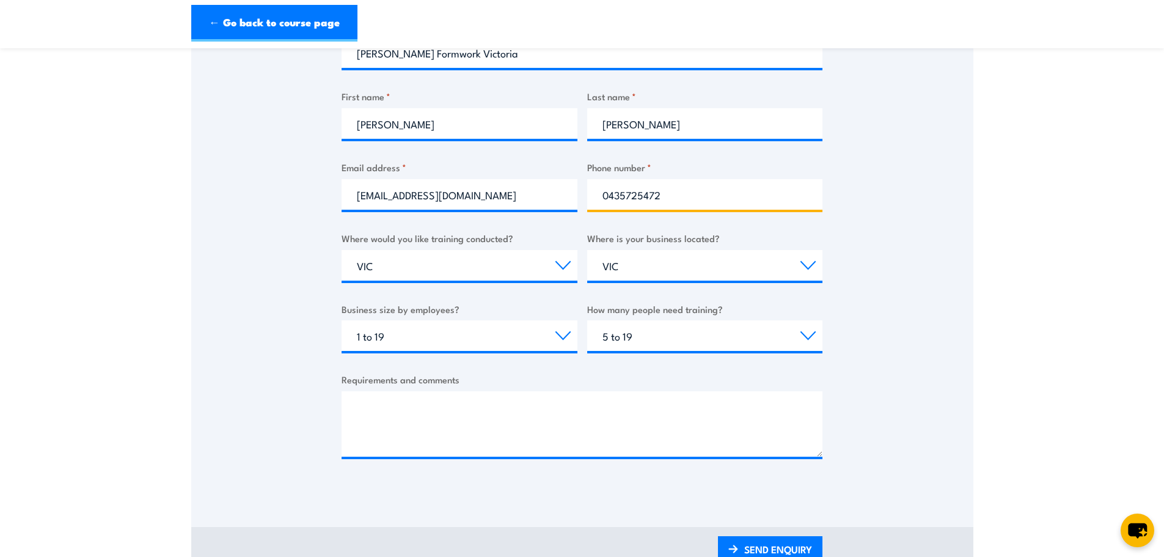
scroll to position [428, 0]
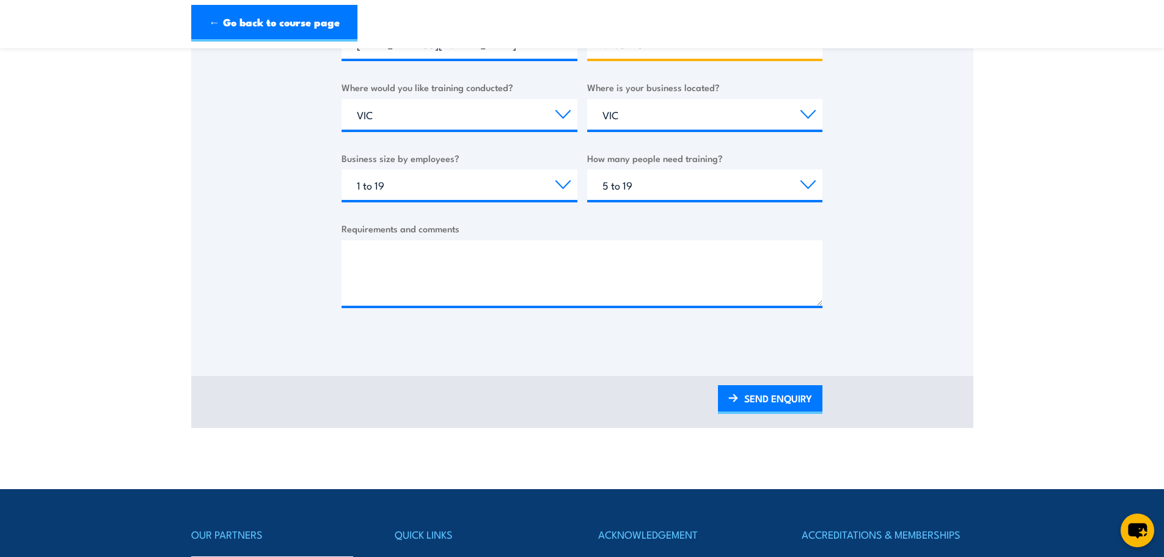
type input "0435725472"
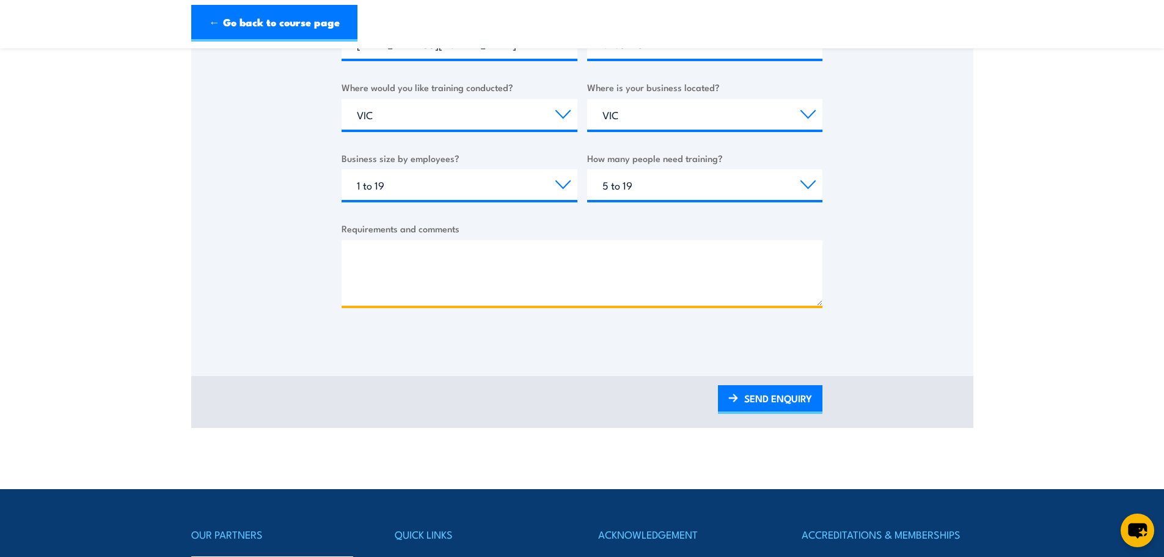
click at [461, 274] on textarea "Requirements and comments" at bounding box center [582, 272] width 481 height 65
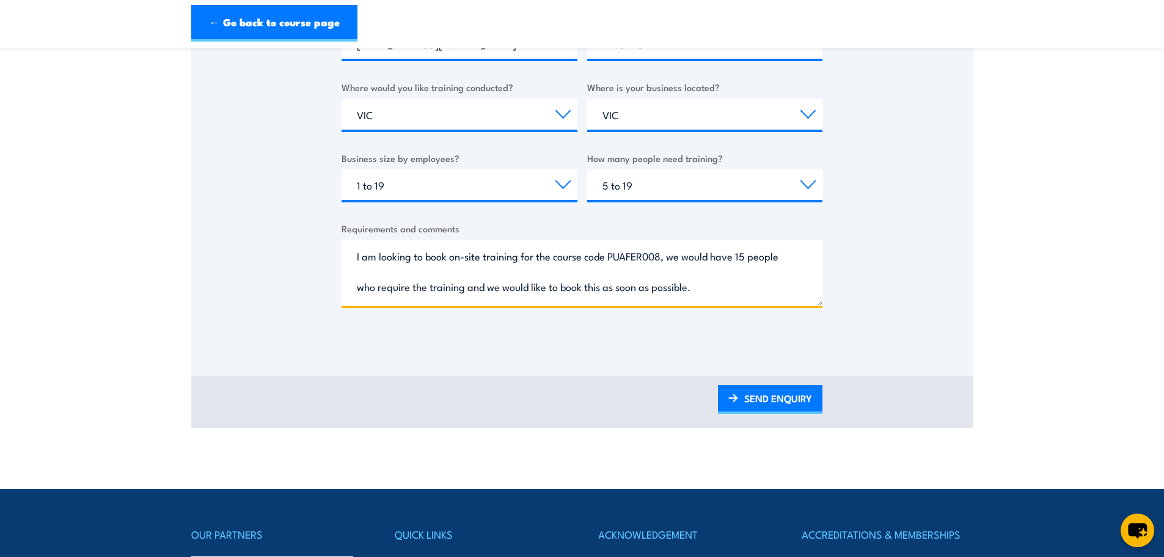
click at [745, 255] on textarea "I am looking to book on-site training for the course code PUAFER008, we would h…" at bounding box center [582, 272] width 481 height 65
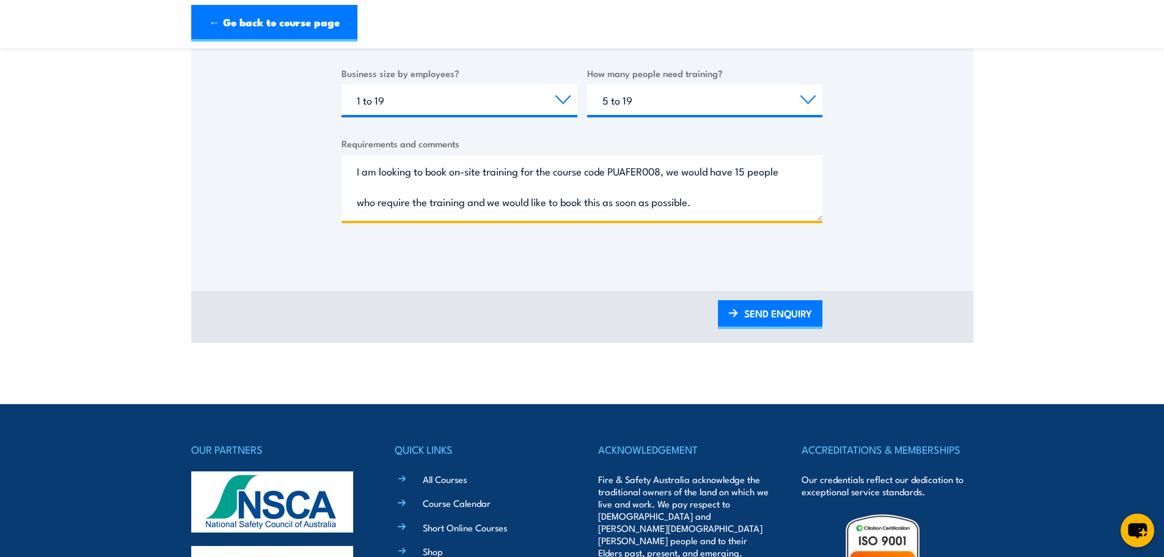
scroll to position [489, 0]
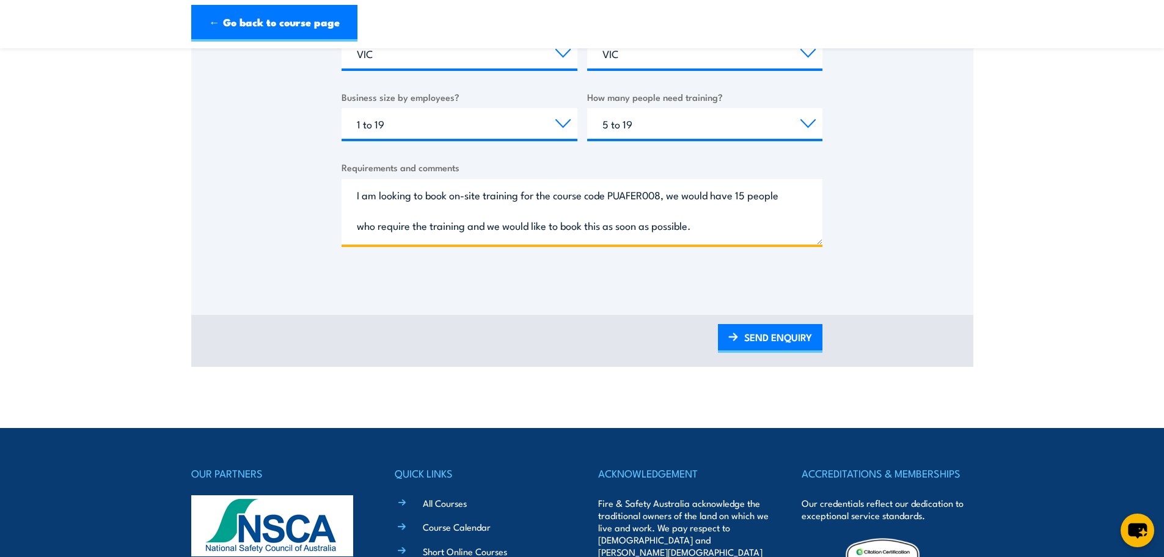
click at [743, 193] on textarea "I am looking to book on-site training for the course code PUAFER008, we would h…" at bounding box center [582, 211] width 481 height 65
drag, startPoint x: 752, startPoint y: 194, endPoint x: 739, endPoint y: 197, distance: 12.6
click at [739, 197] on textarea "I am looking to book on-site training for the course code PUAFER008, we would h…" at bounding box center [582, 211] width 481 height 65
click at [742, 202] on textarea "I am looking to book on-site training for the course code PUAFER008, we would h…" at bounding box center [582, 211] width 481 height 65
click at [745, 194] on textarea "I am looking to book on-site training for the course code PUAFER008, we would h…" at bounding box center [582, 211] width 481 height 65
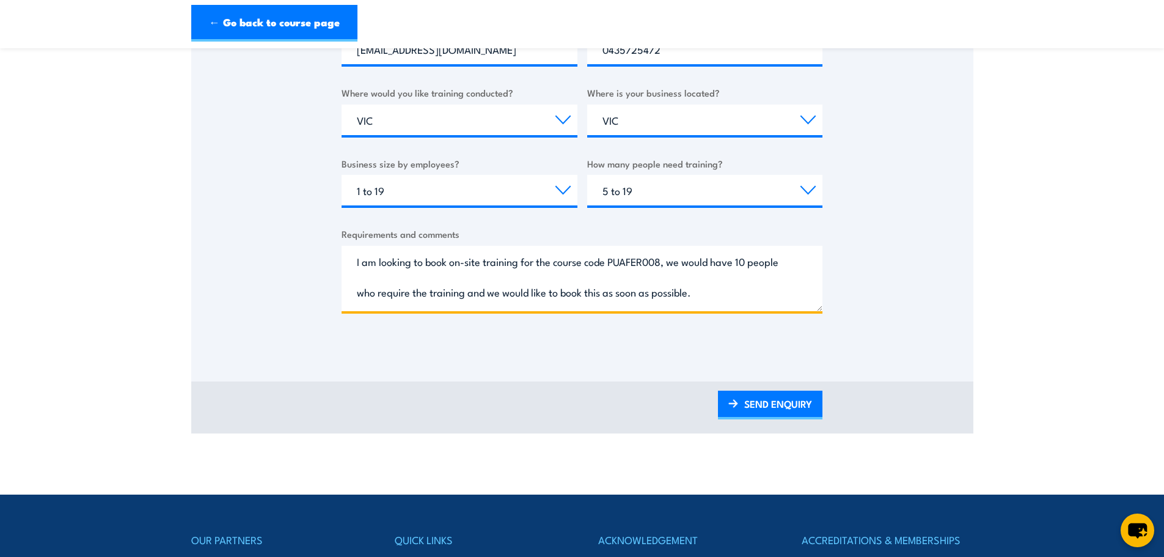
scroll to position [428, 0]
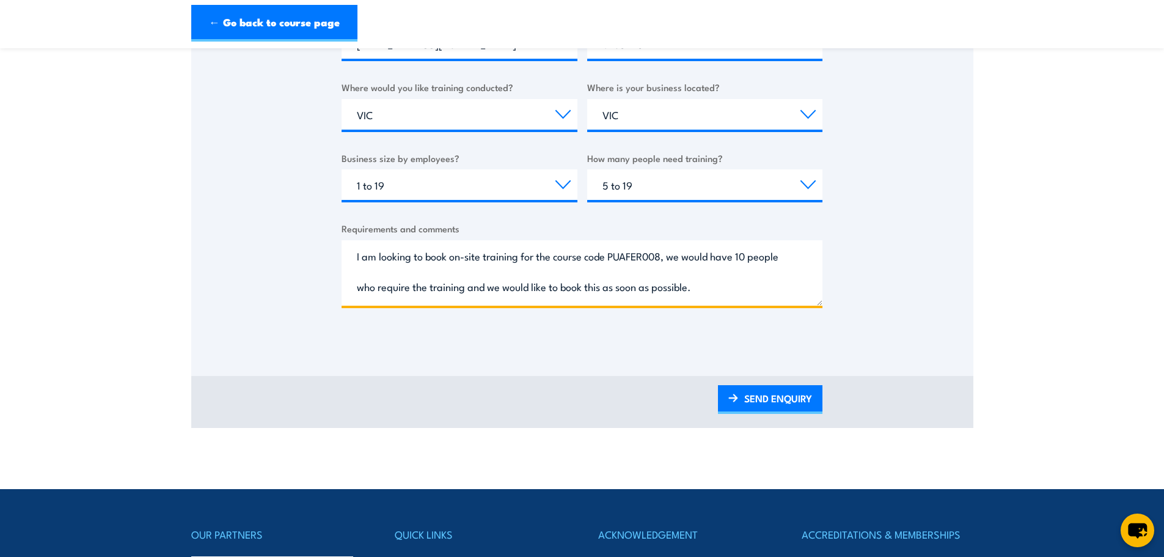
drag, startPoint x: 724, startPoint y: 303, endPoint x: 714, endPoint y: 289, distance: 17.5
click at [724, 302] on textarea "I am looking to book on-site training for the course code PUAFER008, we would h…" at bounding box center [582, 272] width 481 height 65
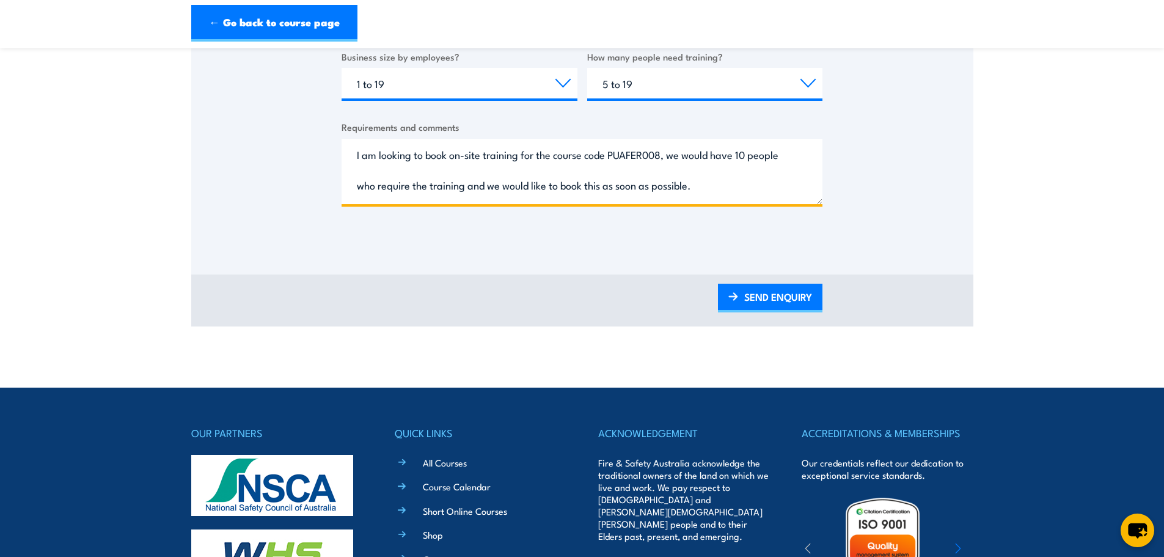
scroll to position [530, 0]
type textarea "I am looking to book on-site training for the course code PUAFER008, we would h…"
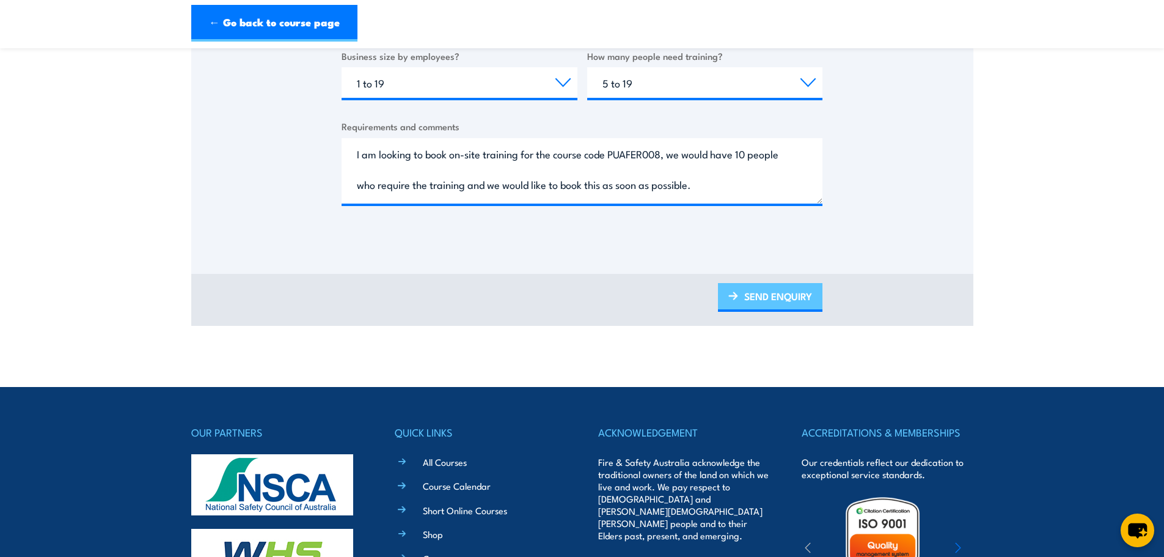
click at [781, 310] on link "SEND ENQUIRY" at bounding box center [770, 297] width 104 height 29
click at [776, 290] on link "SEND ENQUIRY" at bounding box center [770, 297] width 104 height 29
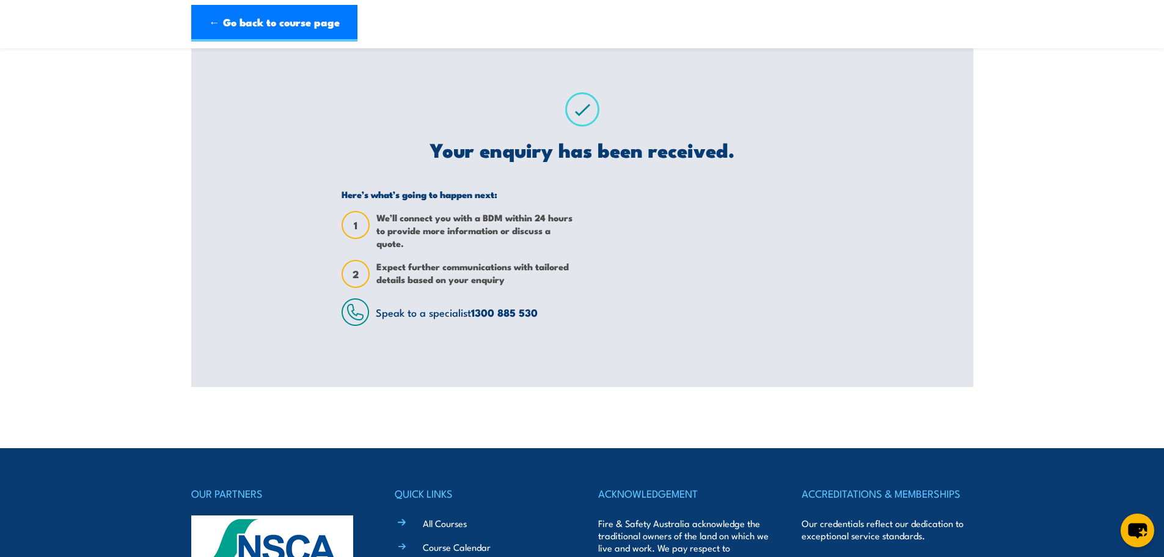
scroll to position [0, 0]
